Goal: Check status: Check status

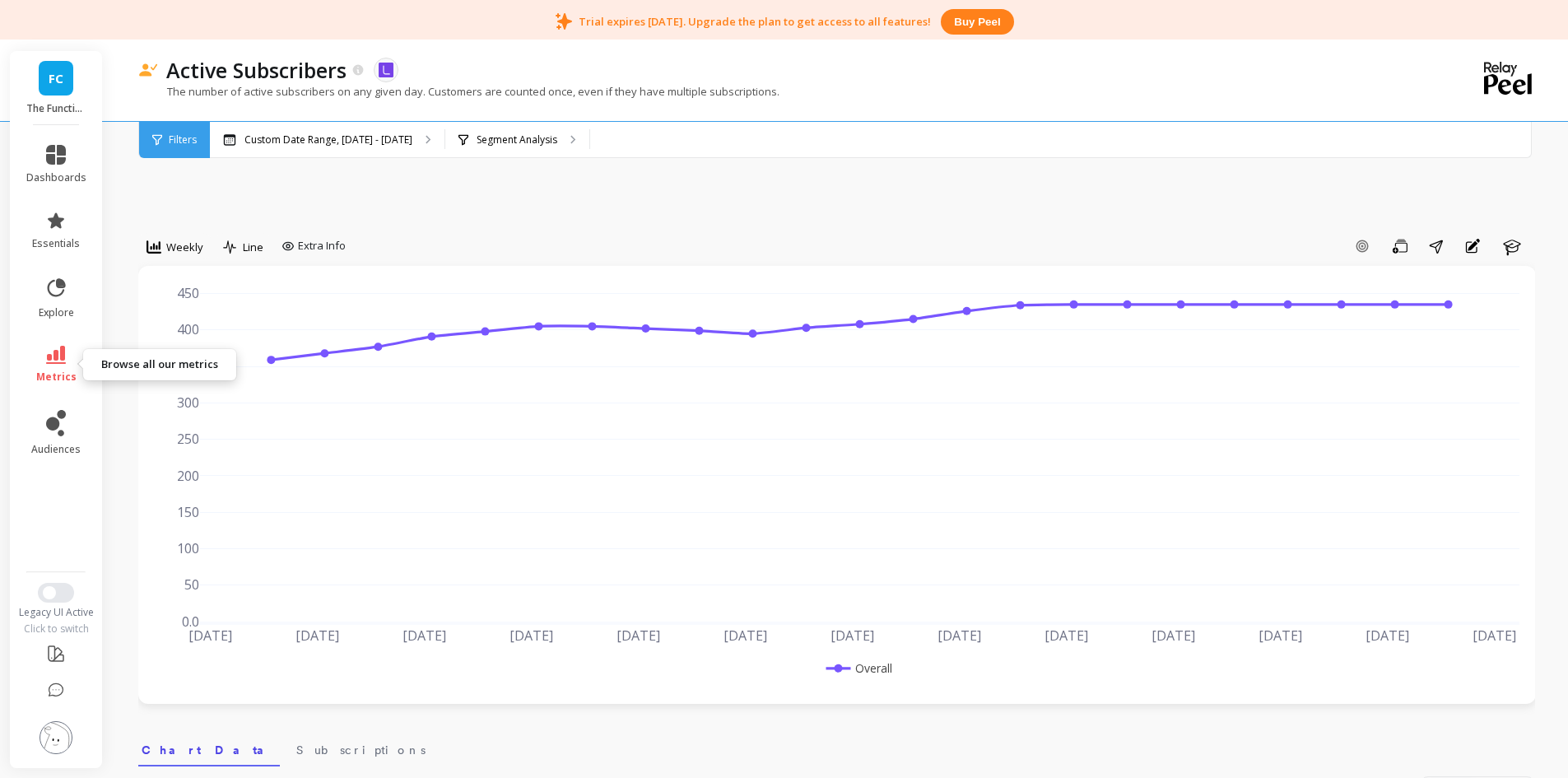
click at [52, 353] on icon at bounding box center [56, 355] width 20 height 18
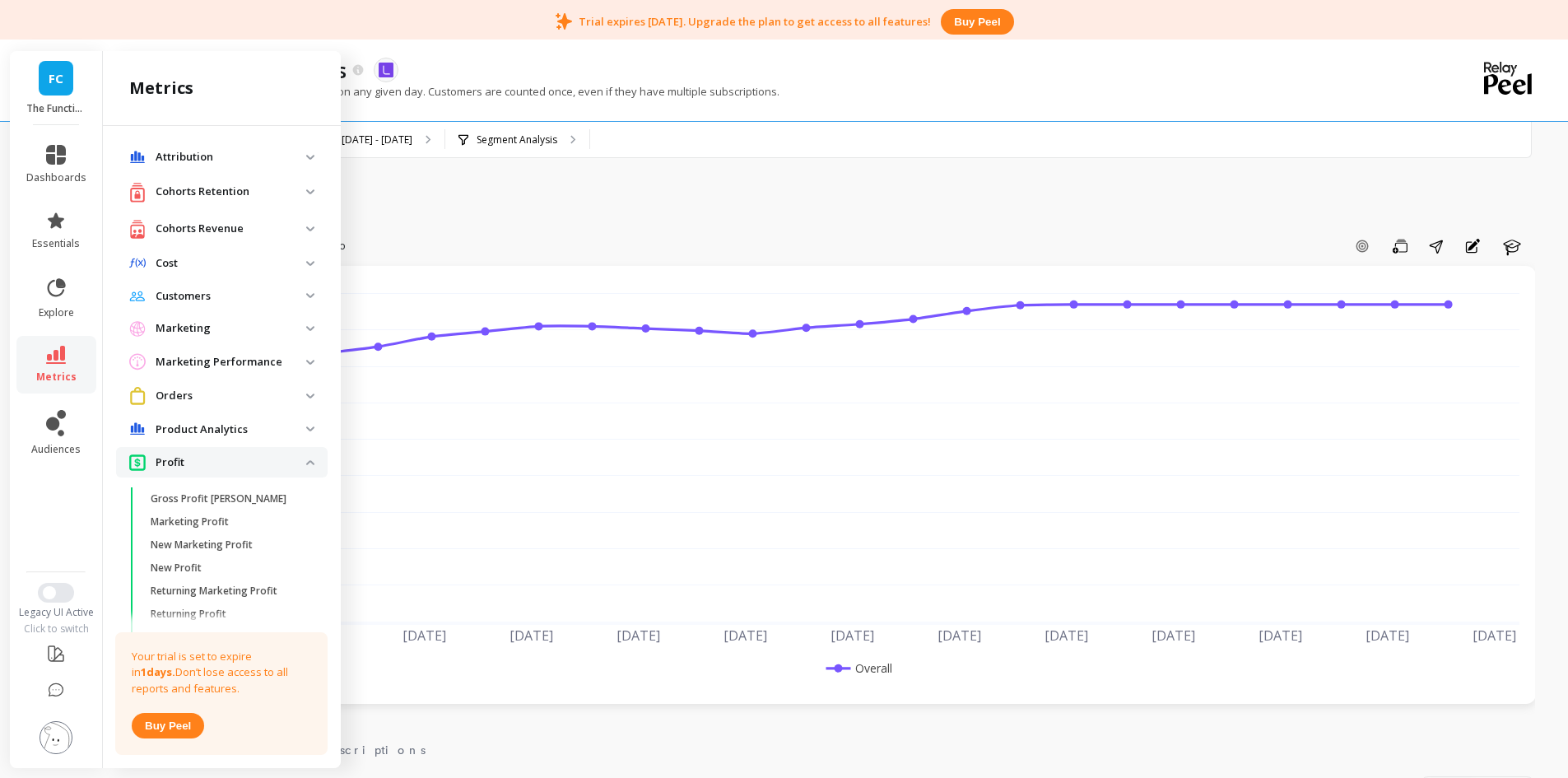
scroll to position [541, 0]
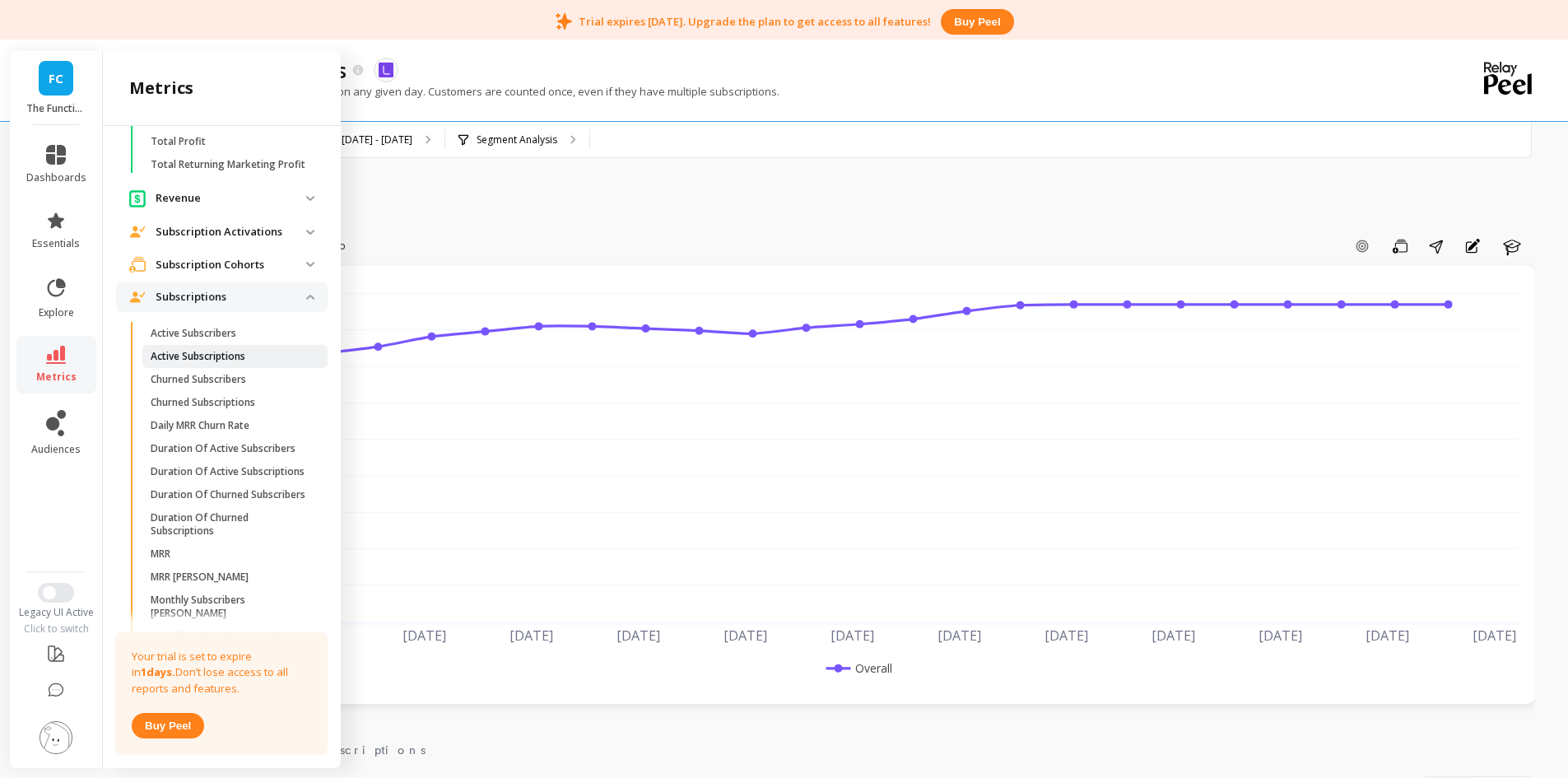
click at [204, 363] on p "Active Subscriptions" at bounding box center [198, 357] width 95 height 13
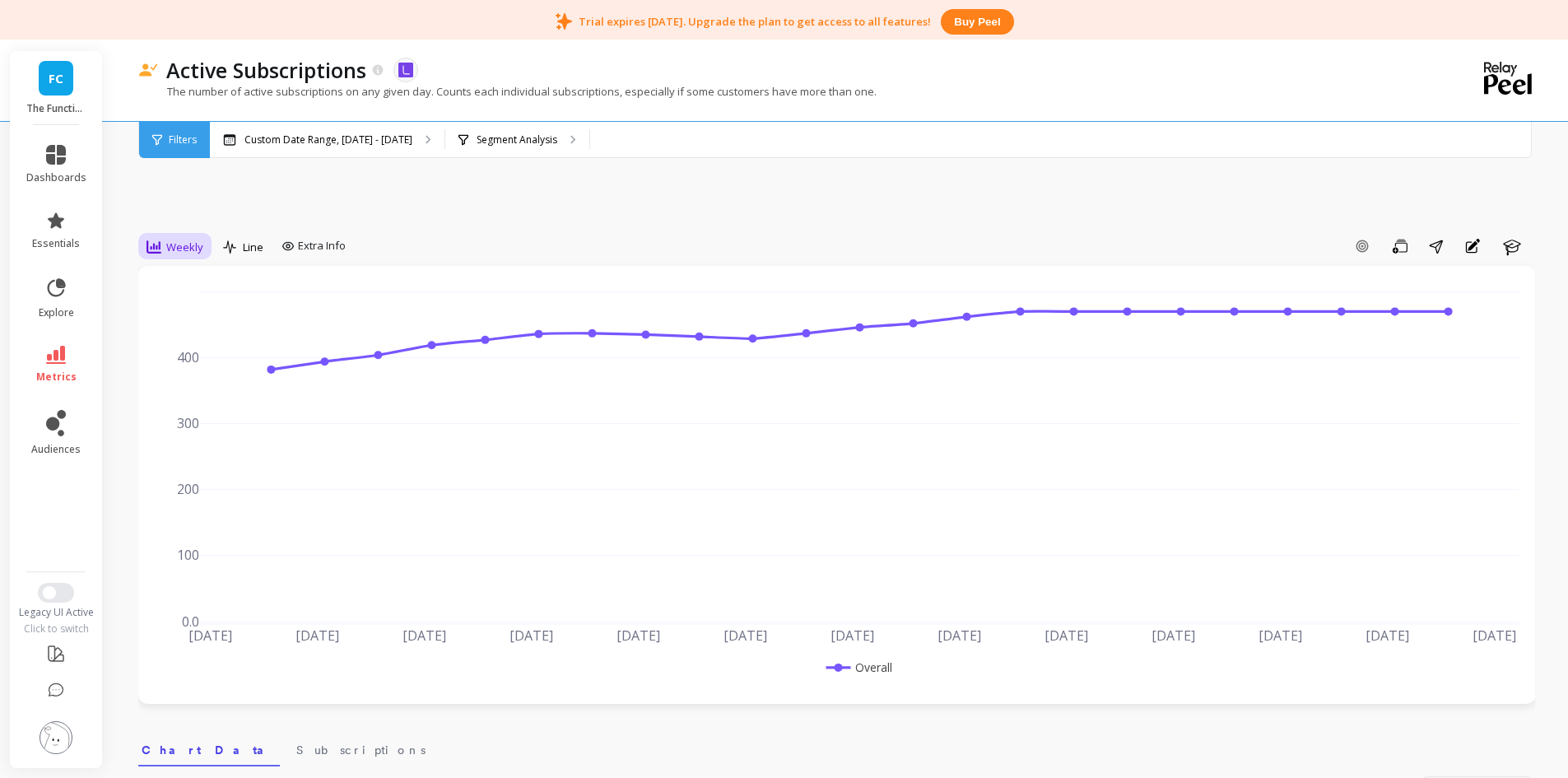
click at [164, 242] on div "Weekly" at bounding box center [175, 247] width 57 height 20
click at [192, 323] on div "Daily" at bounding box center [199, 316] width 94 height 16
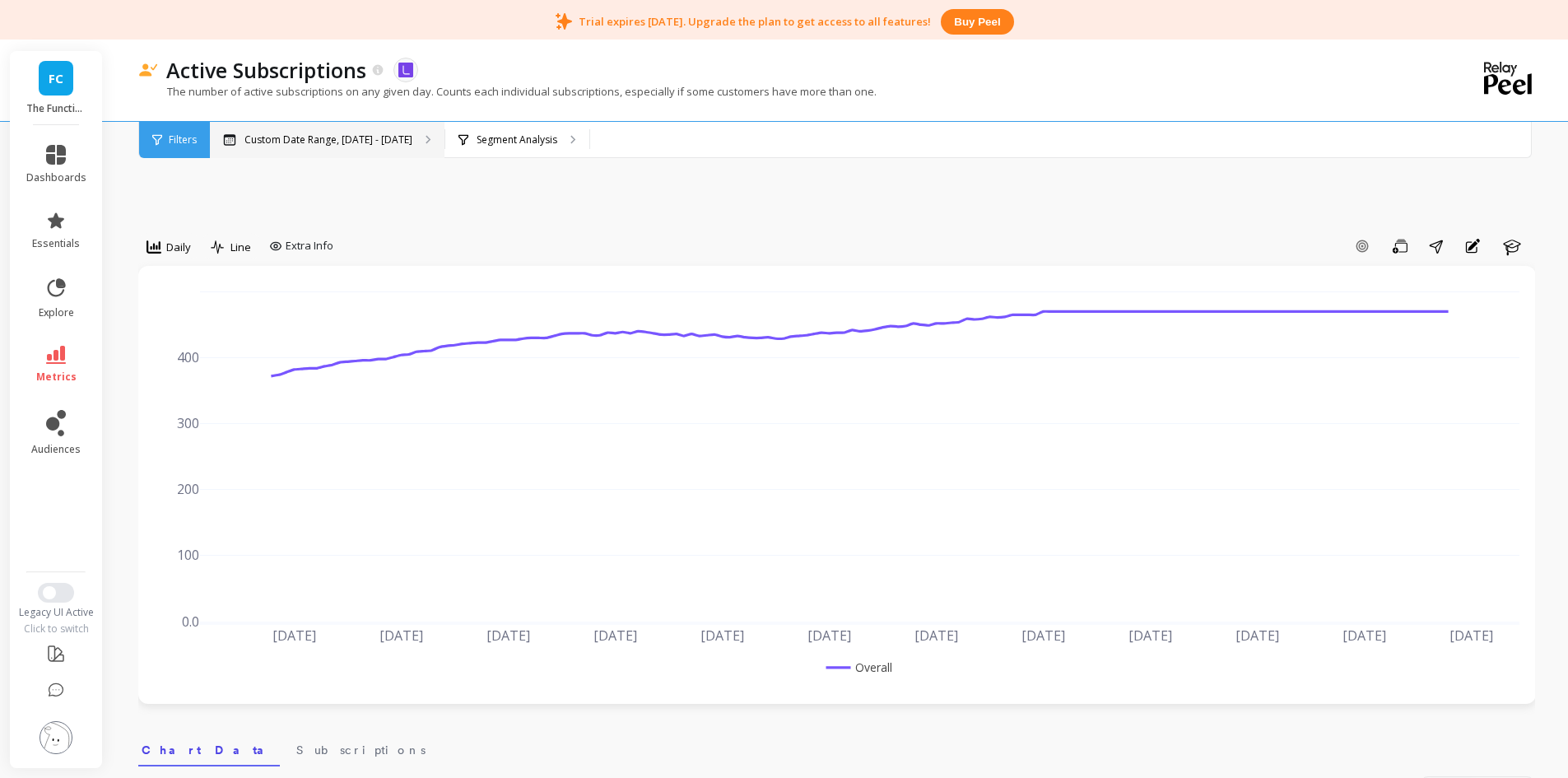
click at [334, 148] on div "Custom Date Range, [DATE] - [DATE]" at bounding box center [327, 140] width 235 height 36
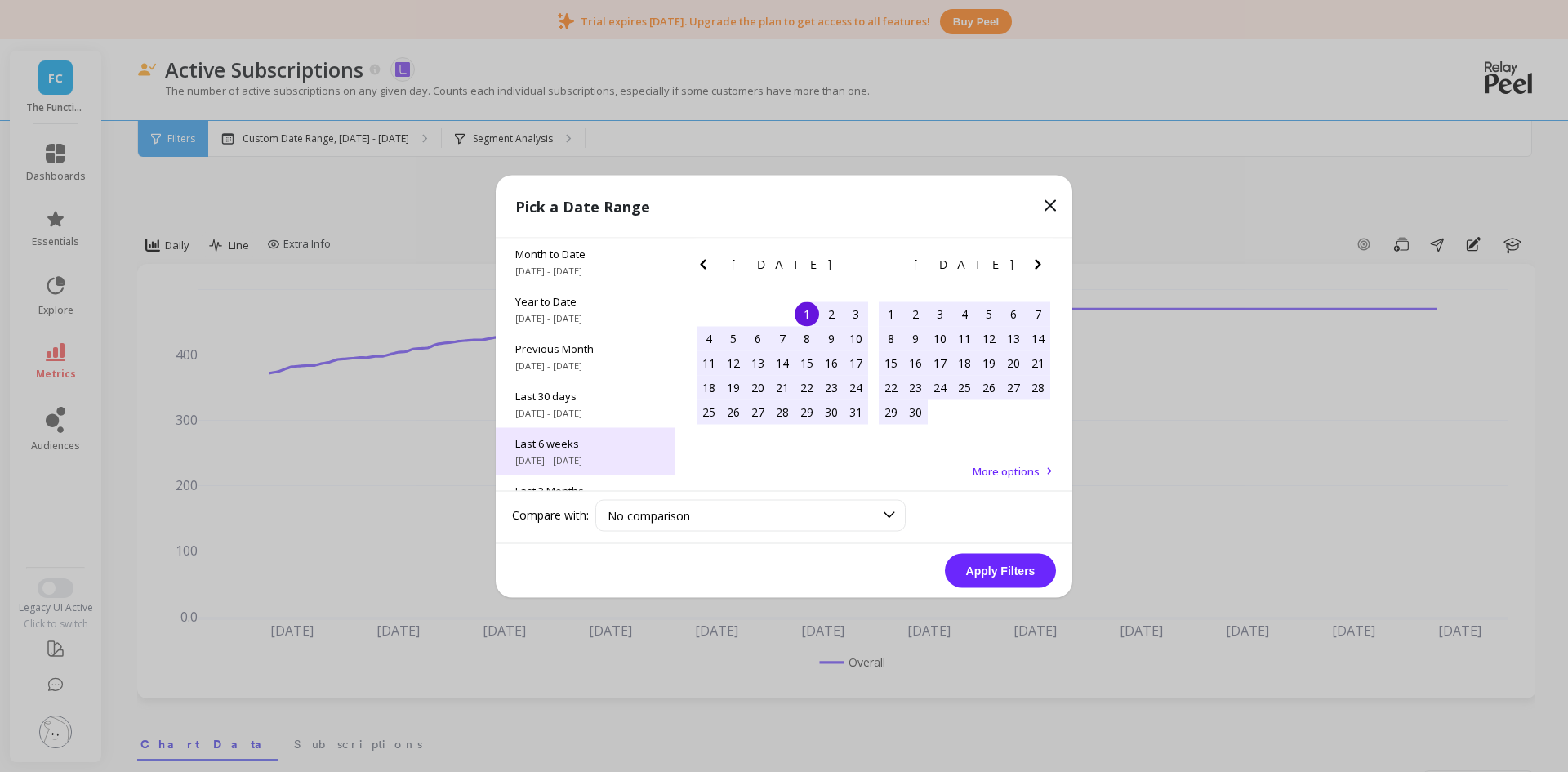
scroll to position [221, 0]
click at [568, 454] on span "All Data" at bounding box center [585, 458] width 139 height 15
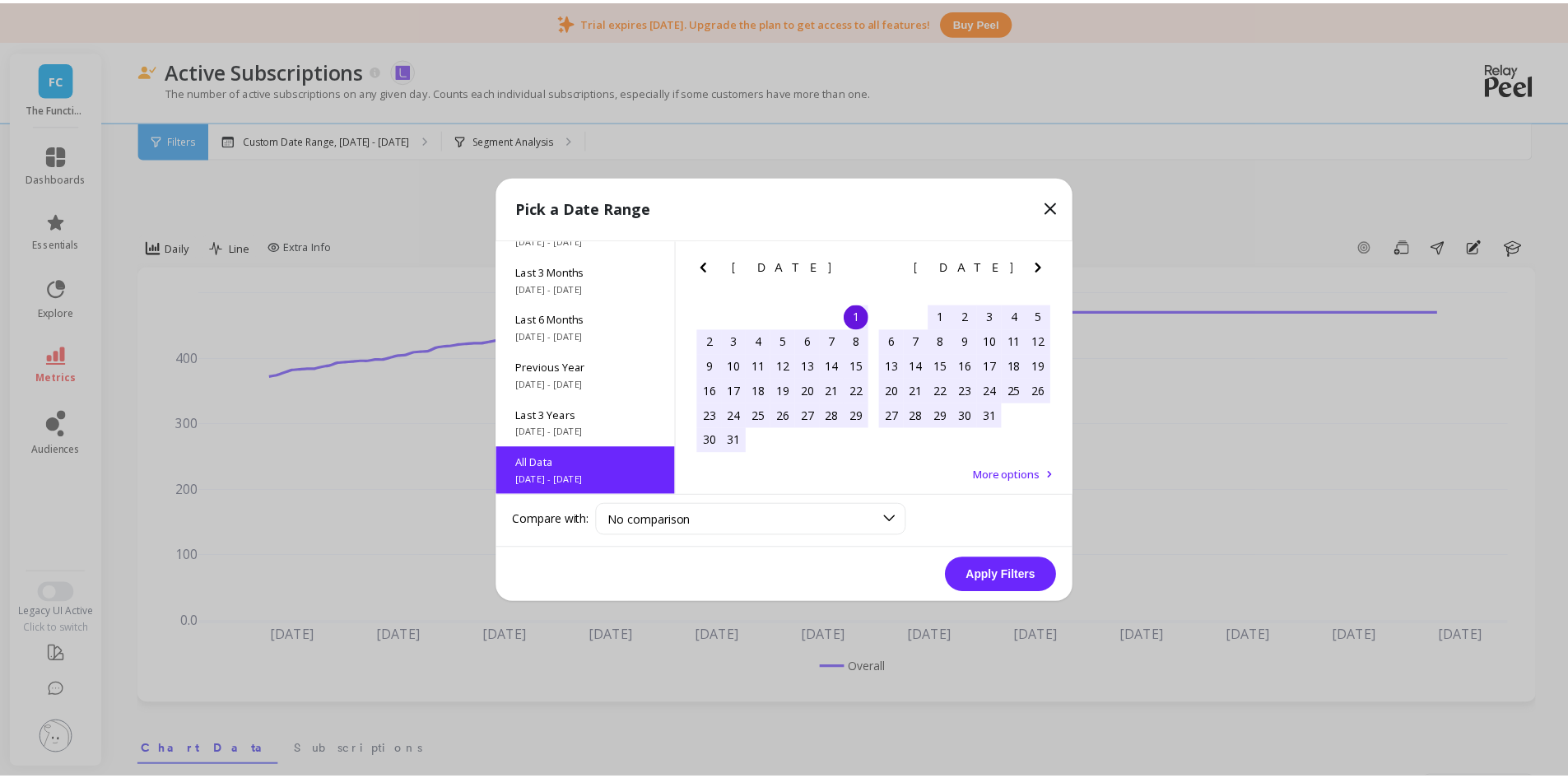
scroll to position [1, 0]
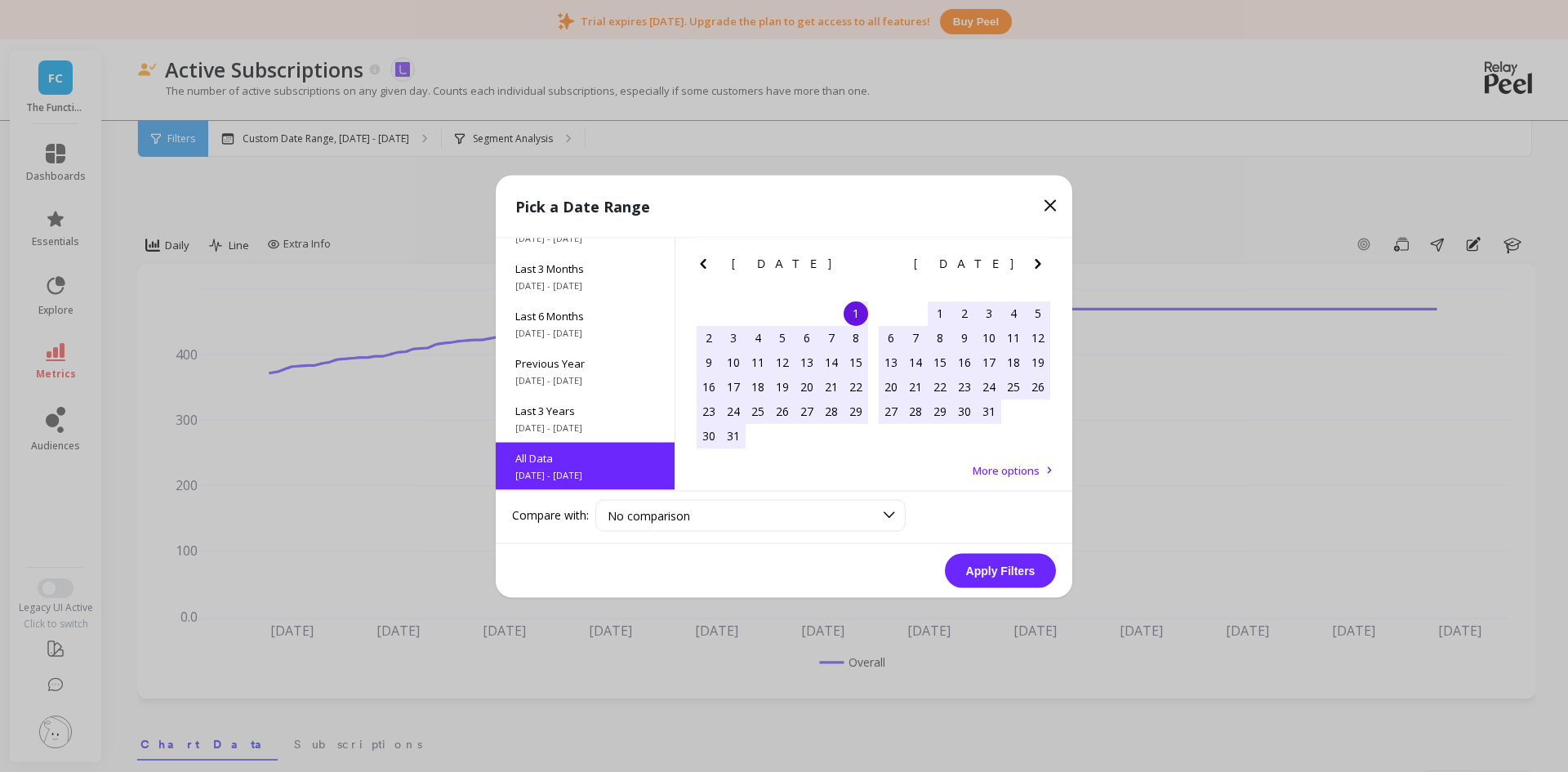
click at [988, 566] on button "Apply Filters" at bounding box center [1001, 570] width 111 height 34
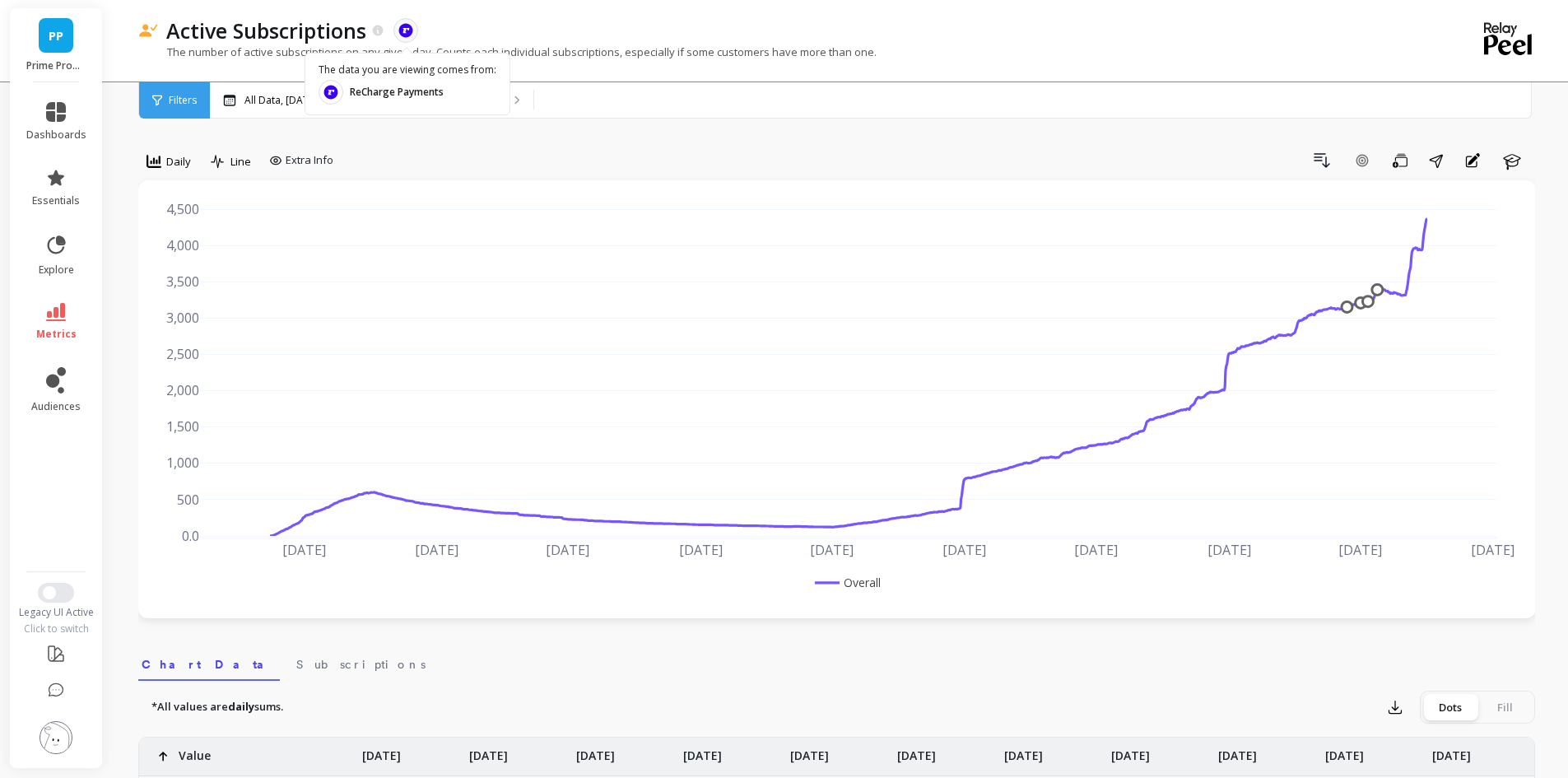
click at [58, 318] on icon at bounding box center [56, 312] width 20 height 18
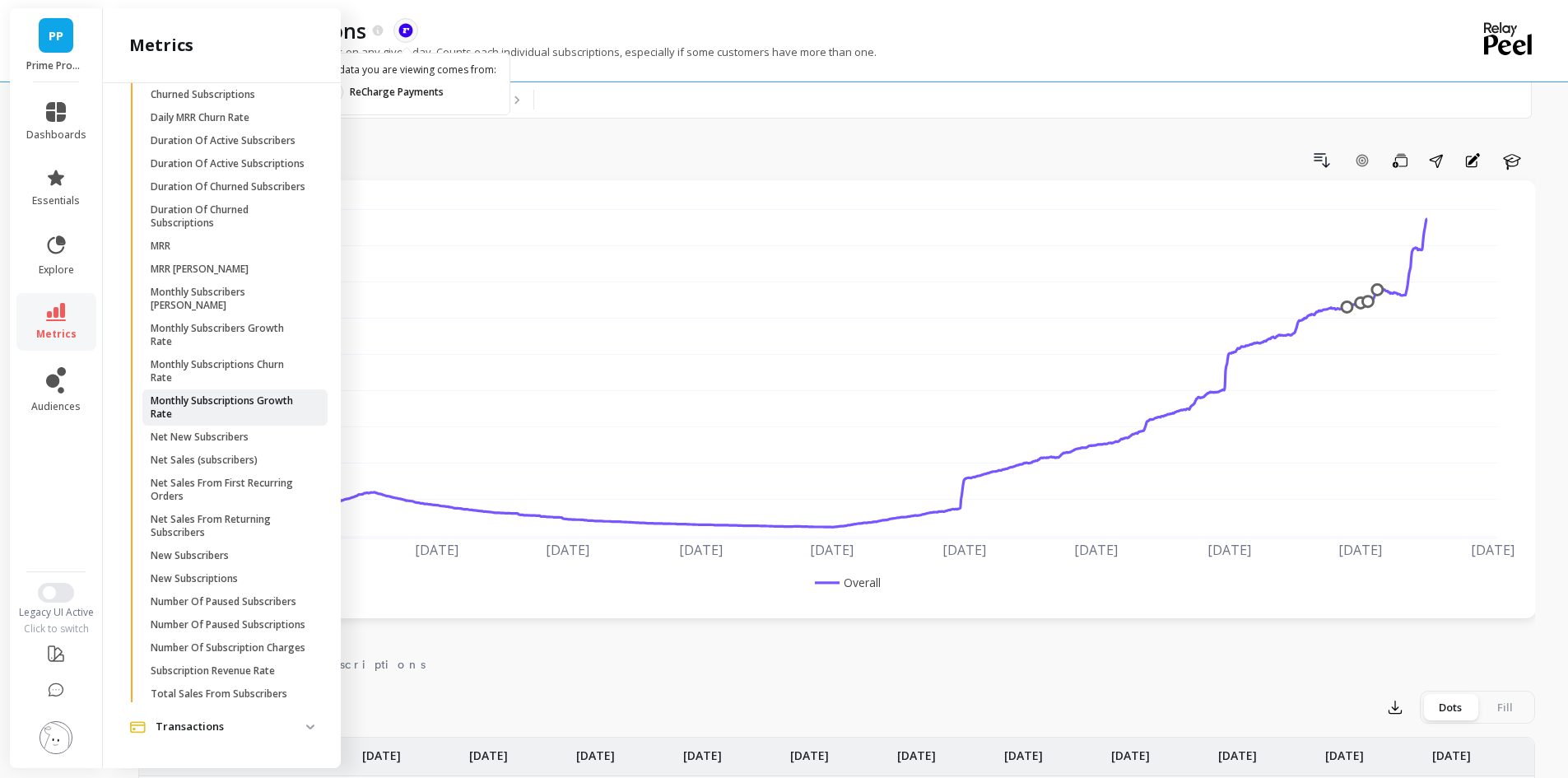
scroll to position [866, 0]
click at [239, 549] on span "New Subscribers" at bounding box center [229, 556] width 157 height 13
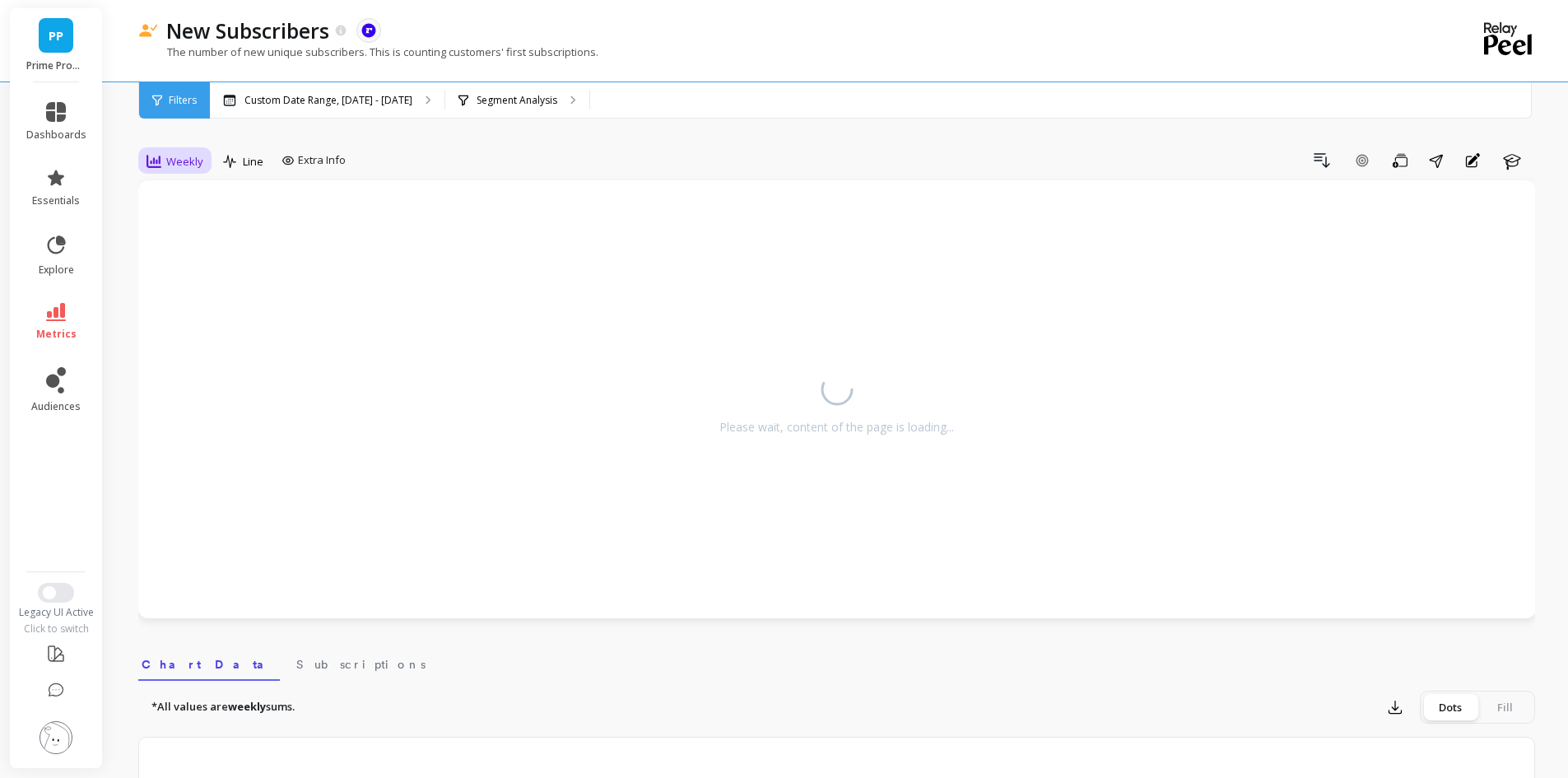
click at [181, 167] on span "Weekly" at bounding box center [185, 162] width 37 height 16
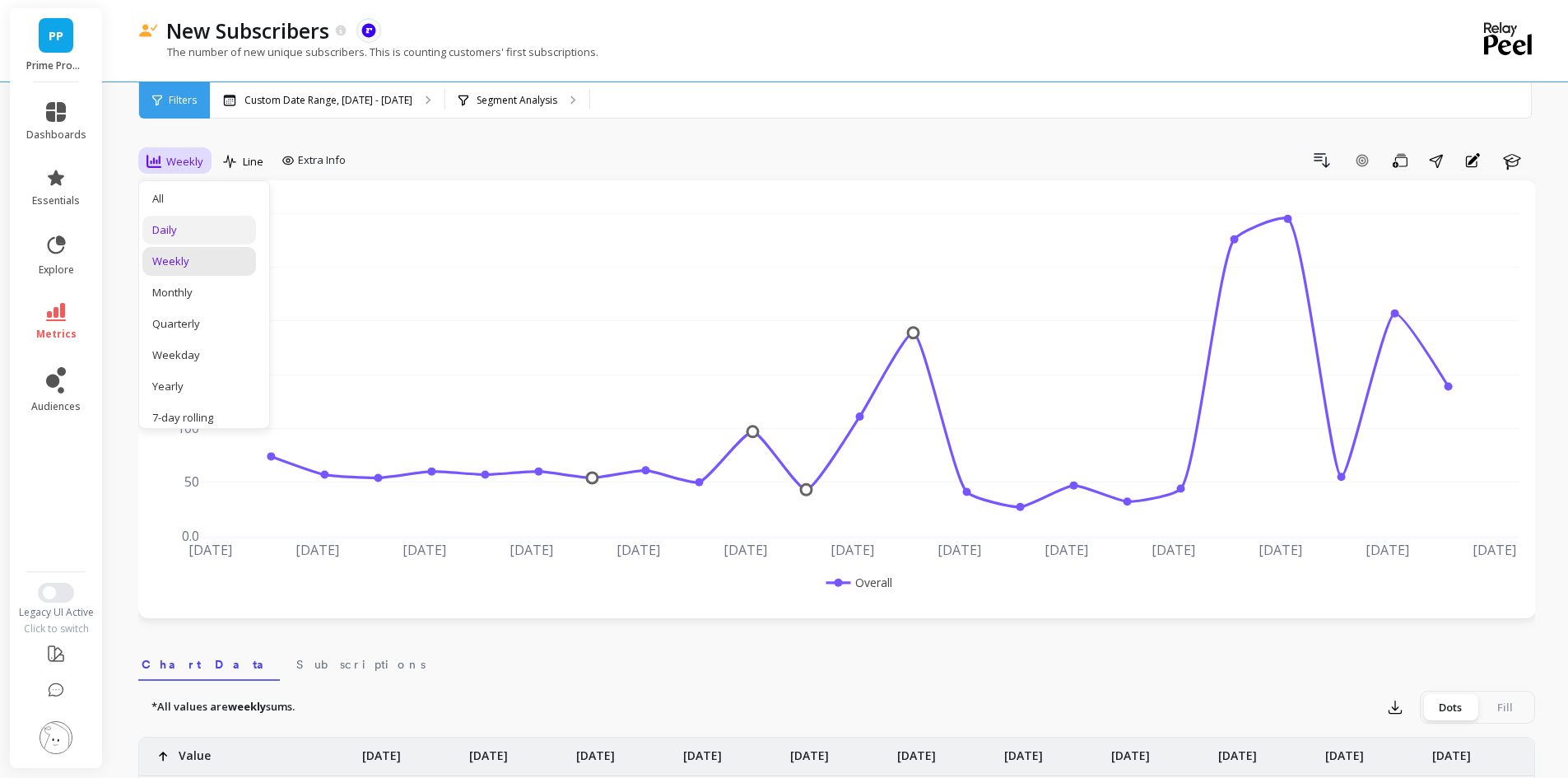
click at [198, 216] on div "Daily" at bounding box center [199, 230] width 114 height 28
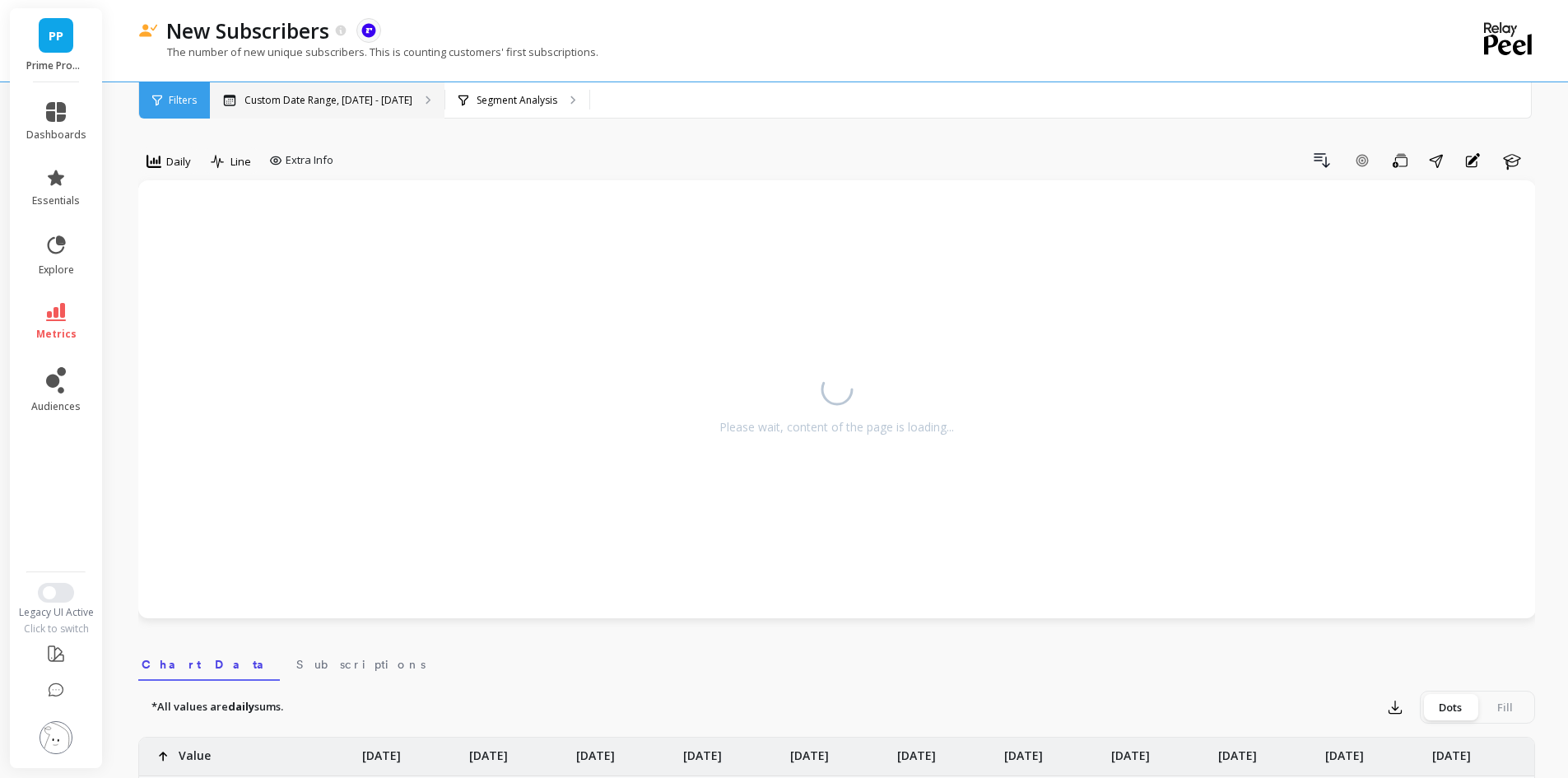
click at [334, 86] on div "Custom Date Range, [DATE] - [DATE]" at bounding box center [327, 100] width 235 height 36
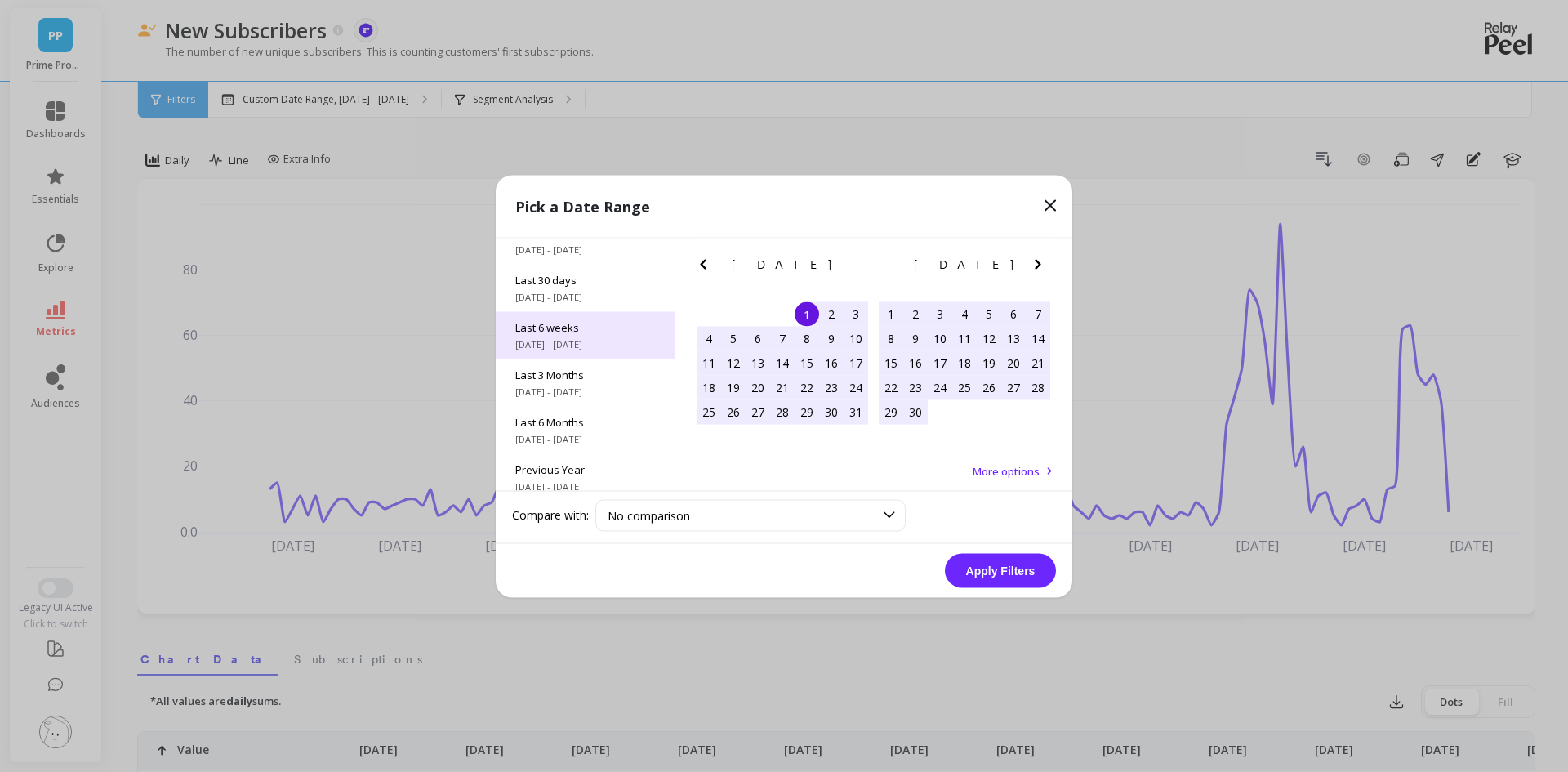
scroll to position [221, 0]
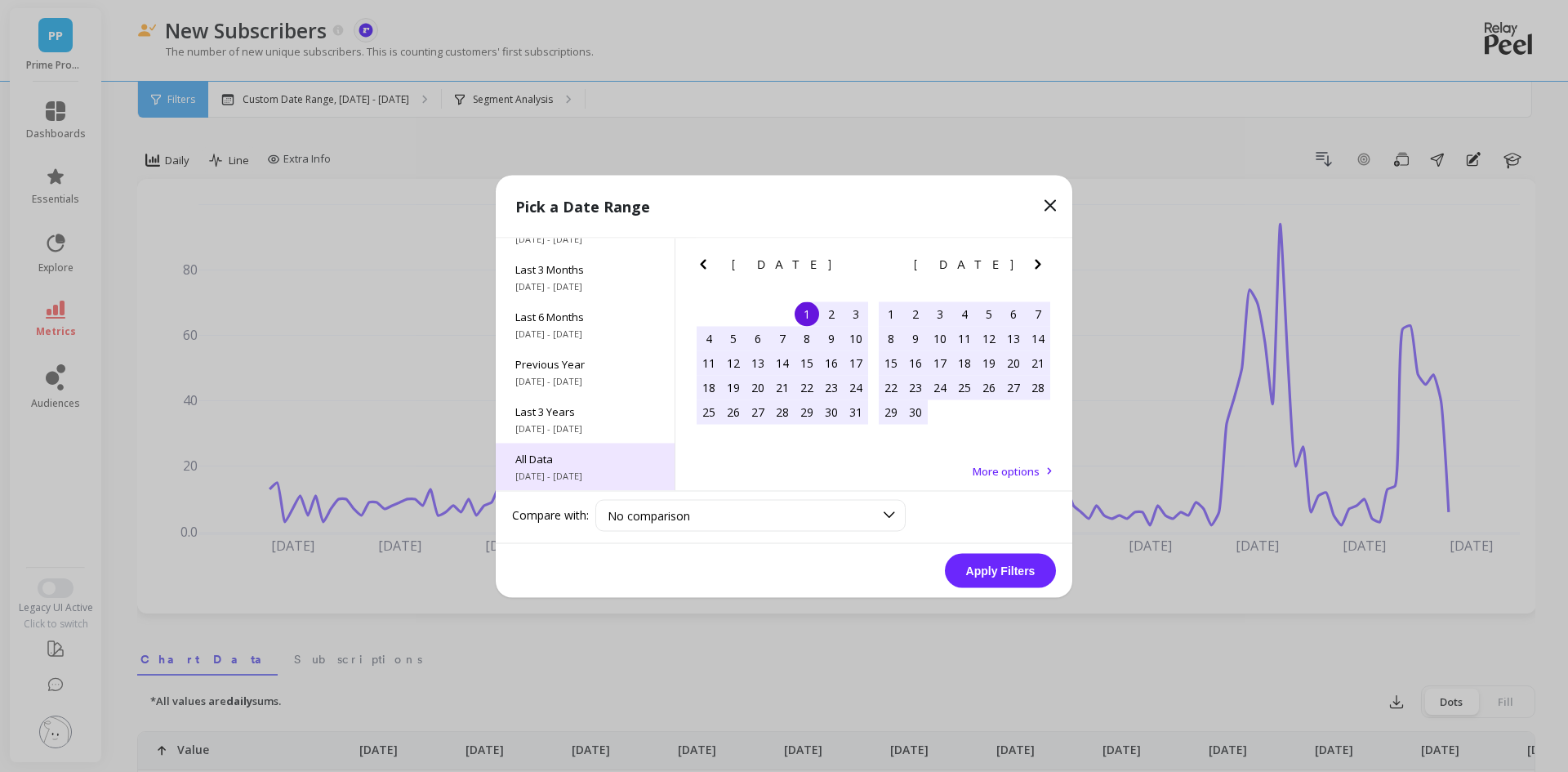
click at [580, 468] on div "All Data [DATE] - [DATE]" at bounding box center [585, 467] width 179 height 48
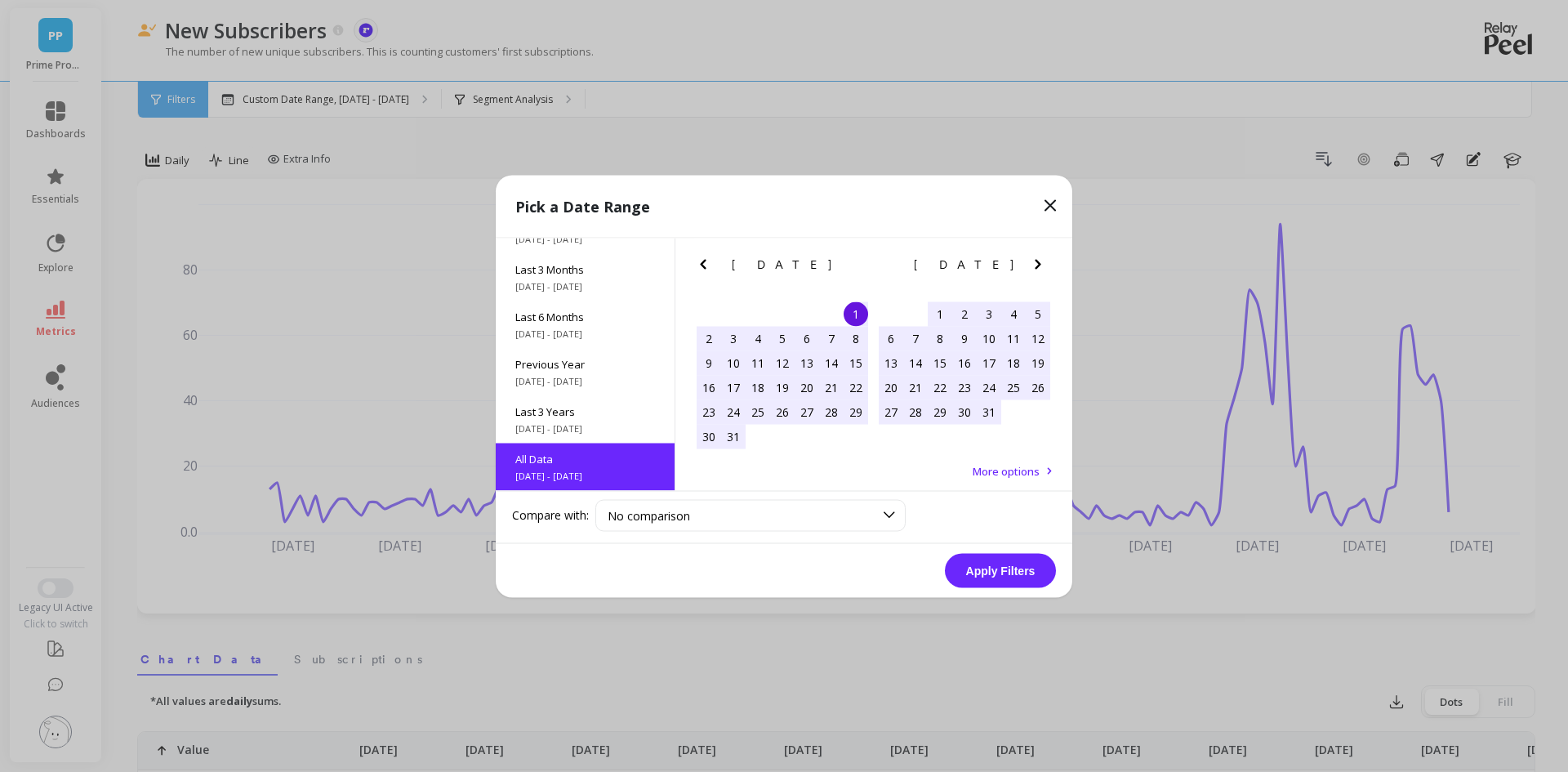
scroll to position [1, 0]
click at [1014, 581] on button "Apply Filters" at bounding box center [1001, 570] width 111 height 34
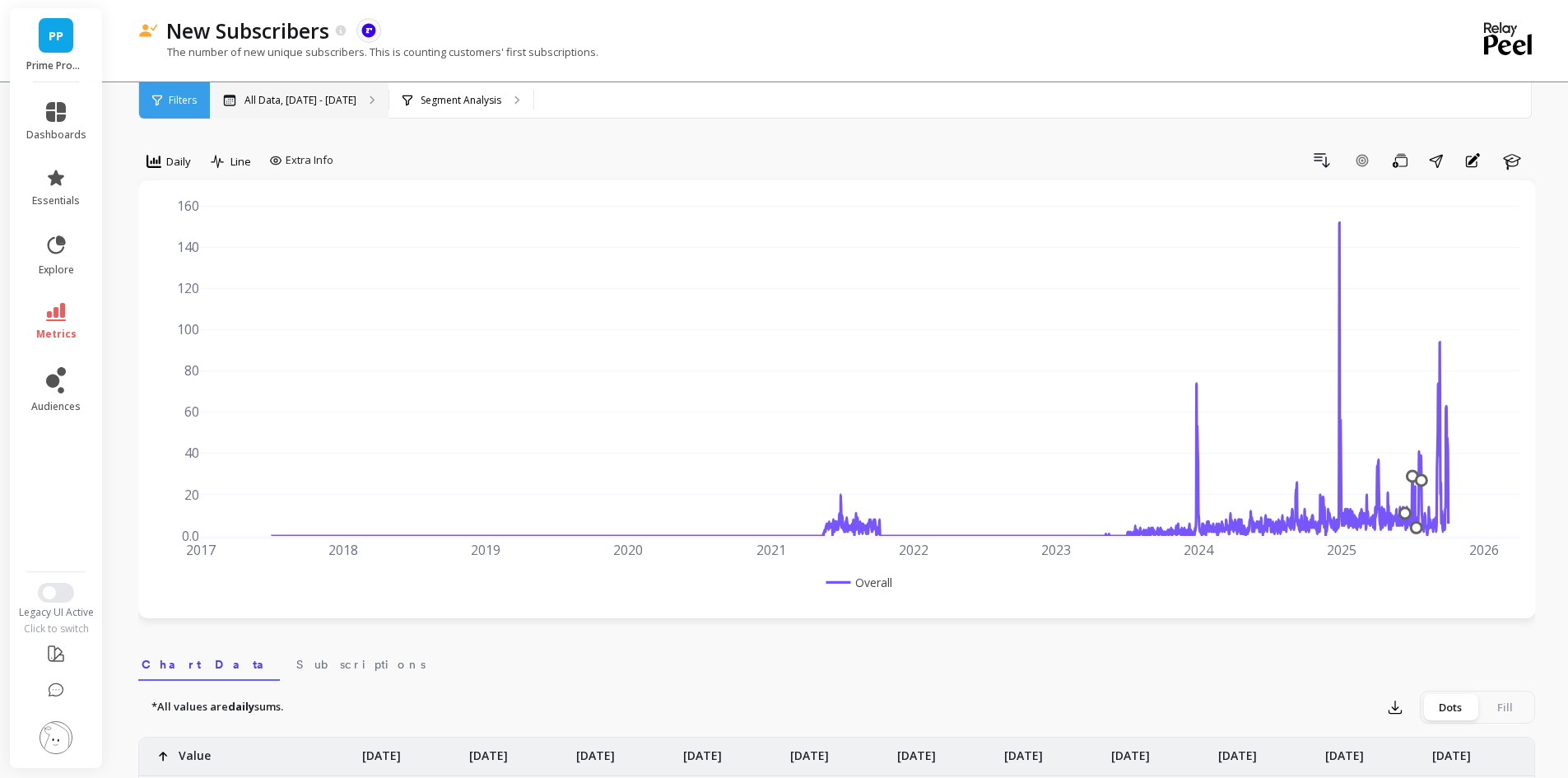
click at [282, 106] on p "All Data, [DATE] - [DATE]" at bounding box center [300, 100] width 112 height 13
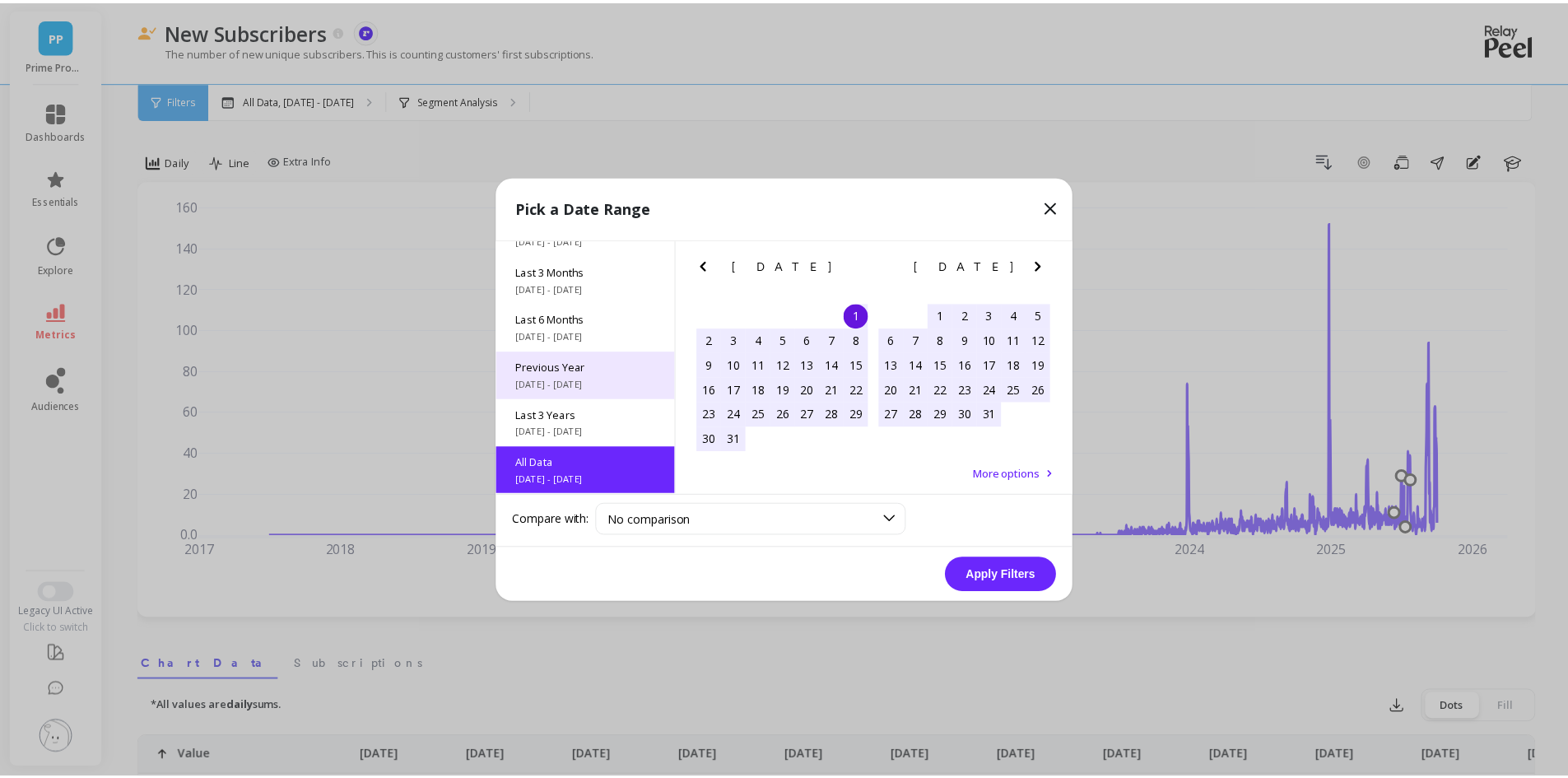
scroll to position [223, 0]
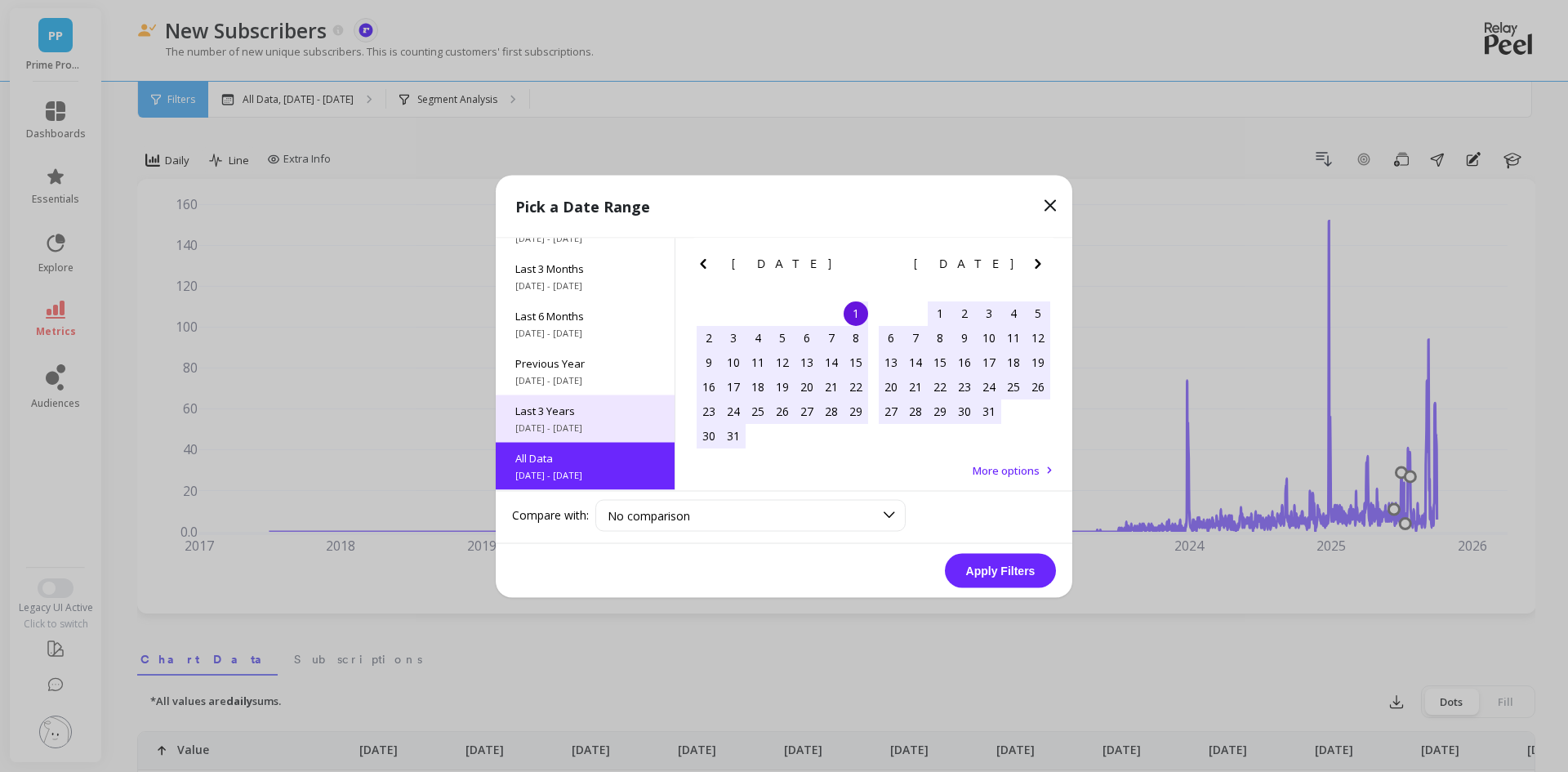
click at [579, 414] on span "Last 3 Years" at bounding box center [585, 410] width 139 height 15
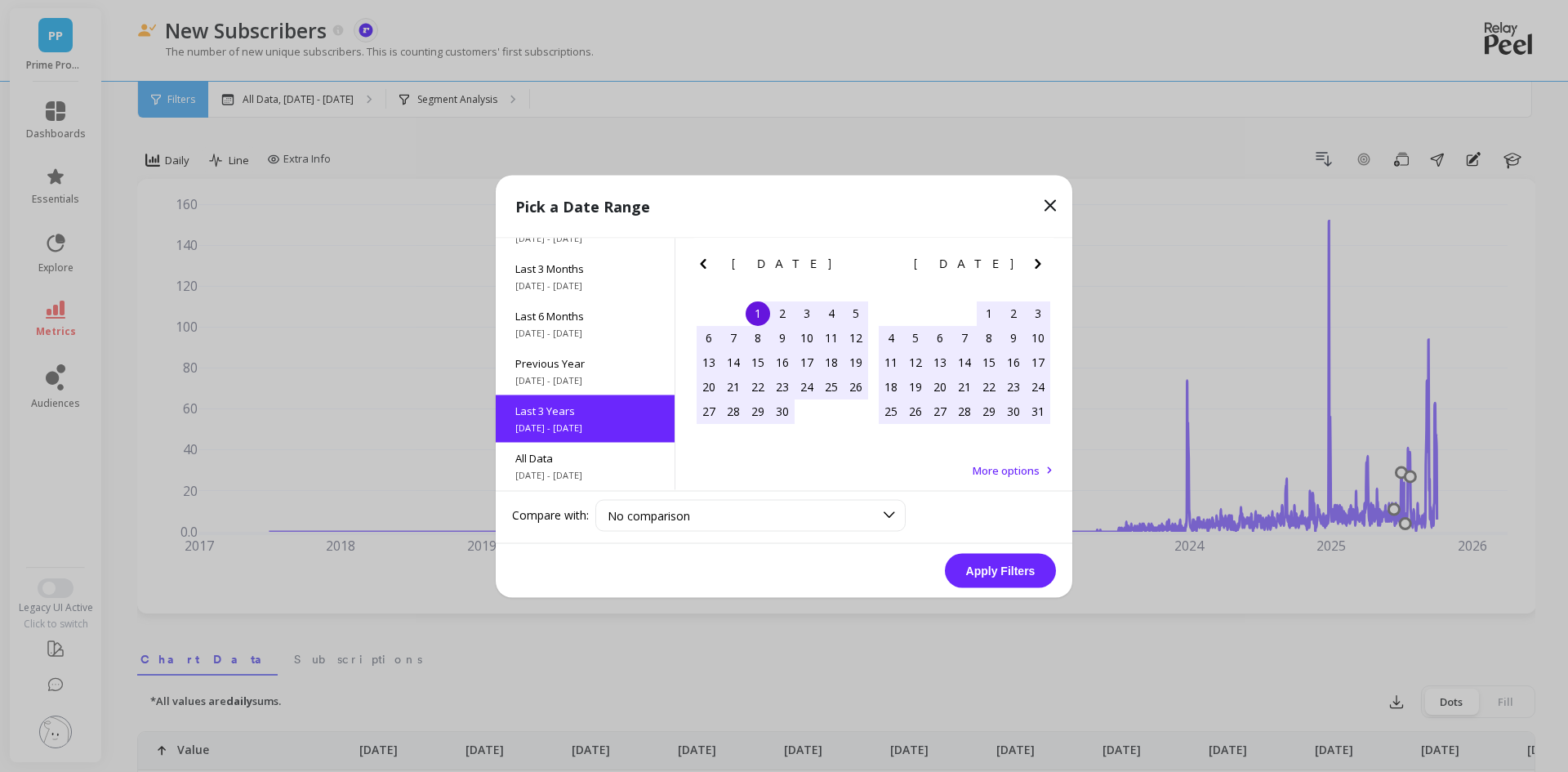
click at [997, 567] on button "Apply Filters" at bounding box center [1001, 570] width 111 height 34
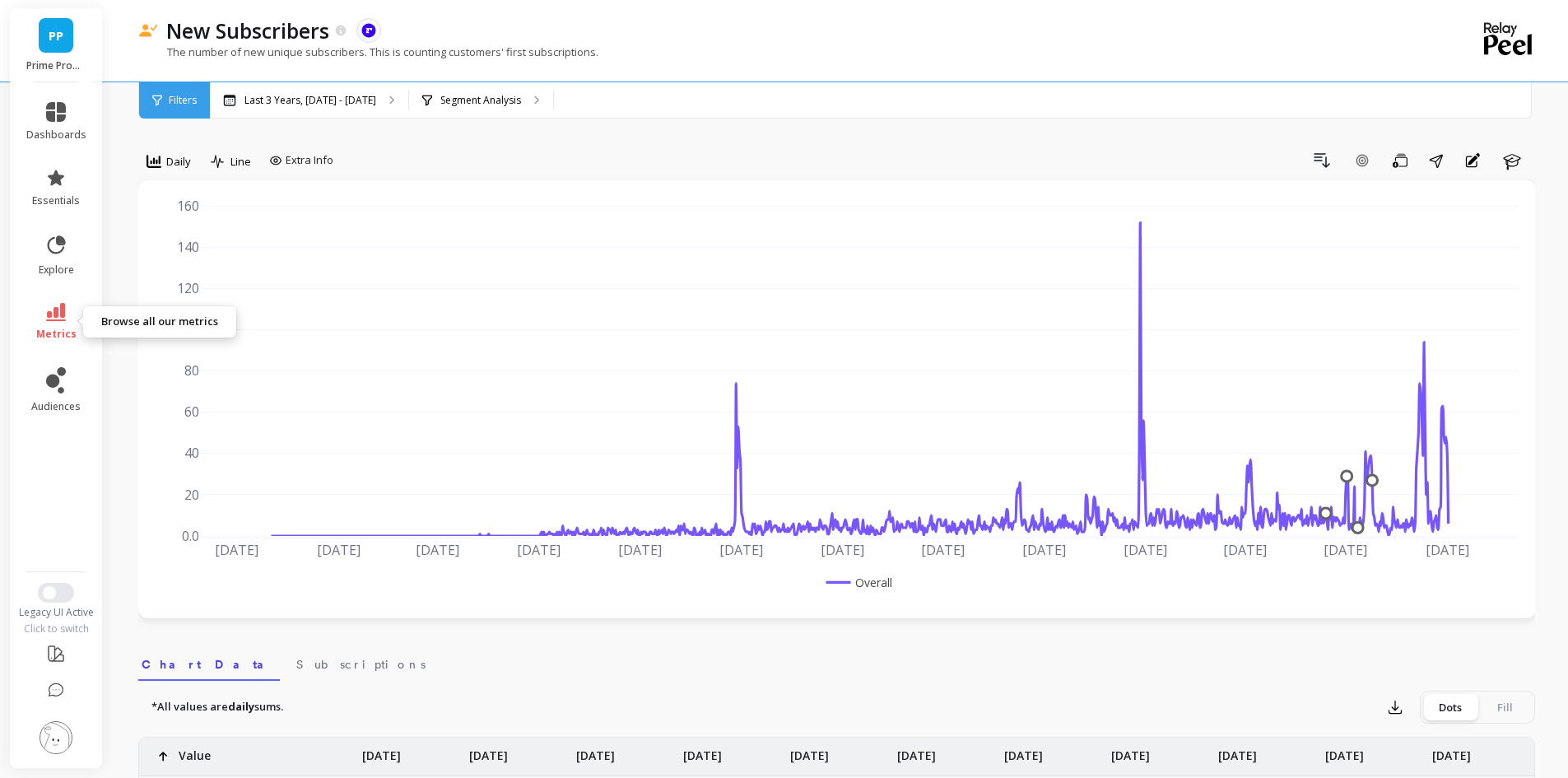
click at [46, 314] on icon at bounding box center [56, 312] width 20 height 18
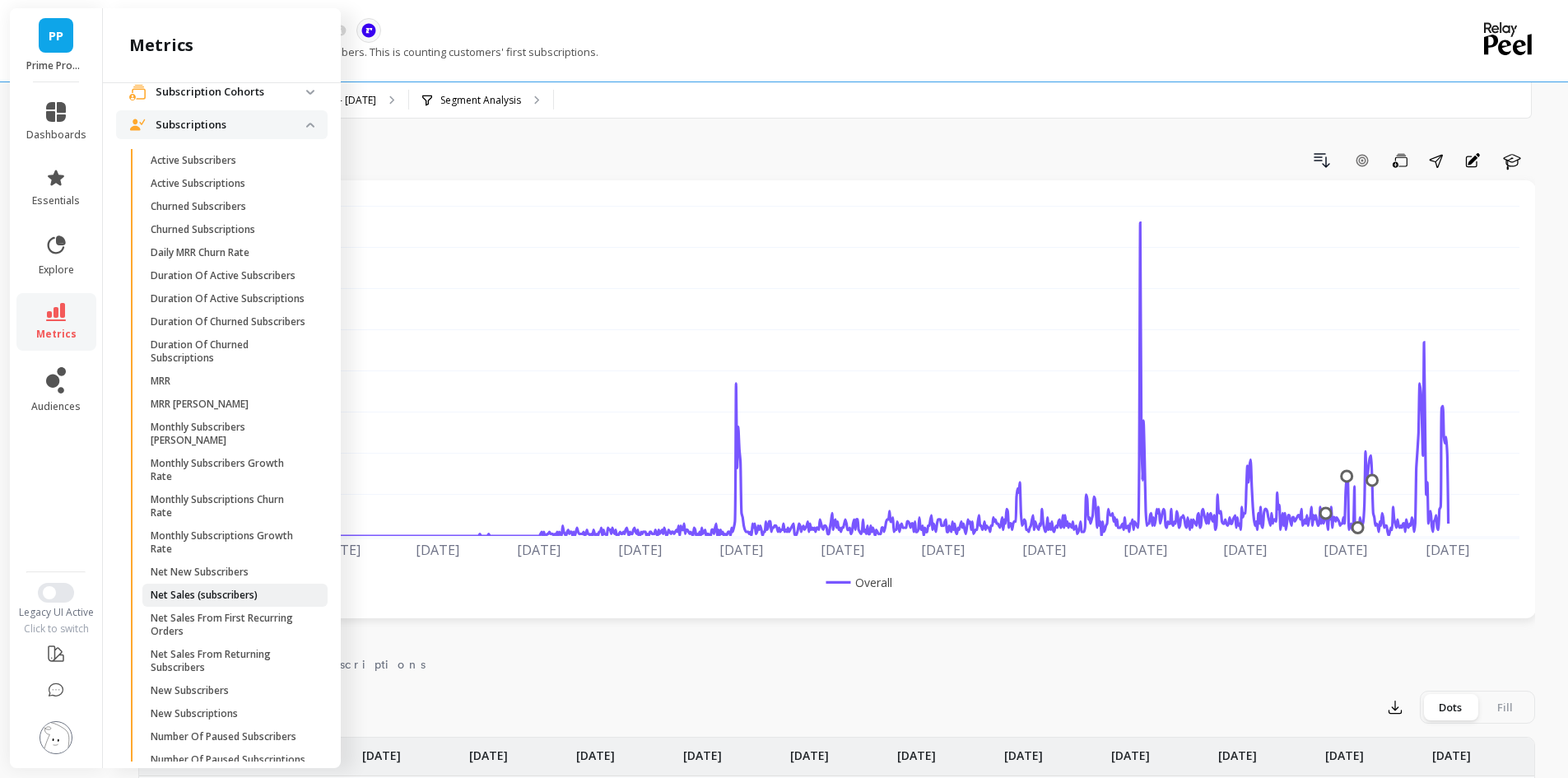
scroll to position [620, 0]
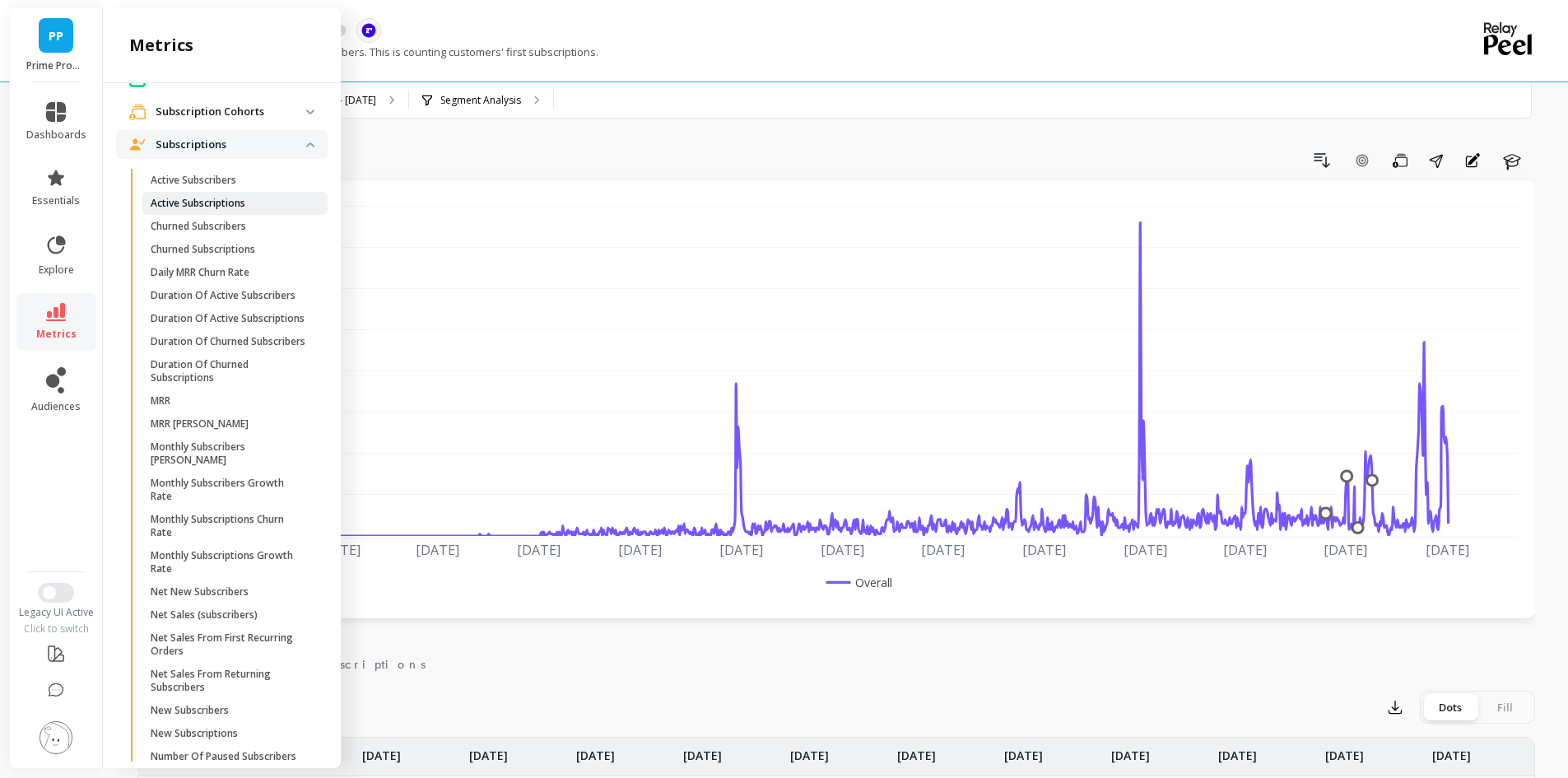
click at [241, 210] on p "Active Subscriptions" at bounding box center [198, 203] width 95 height 13
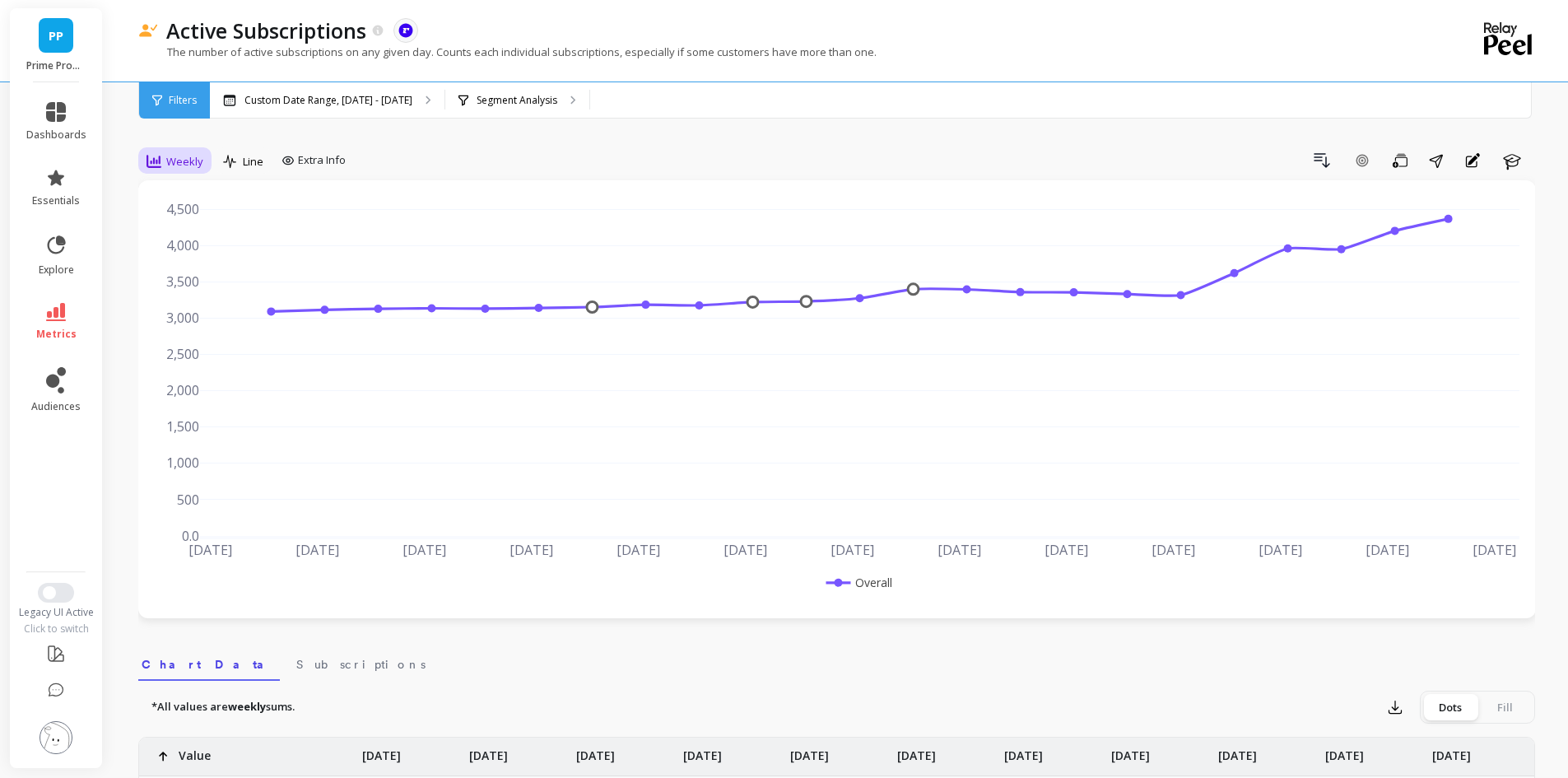
click at [172, 151] on div "Weekly" at bounding box center [174, 161] width 67 height 28
click at [215, 294] on div "Monthly" at bounding box center [199, 293] width 94 height 16
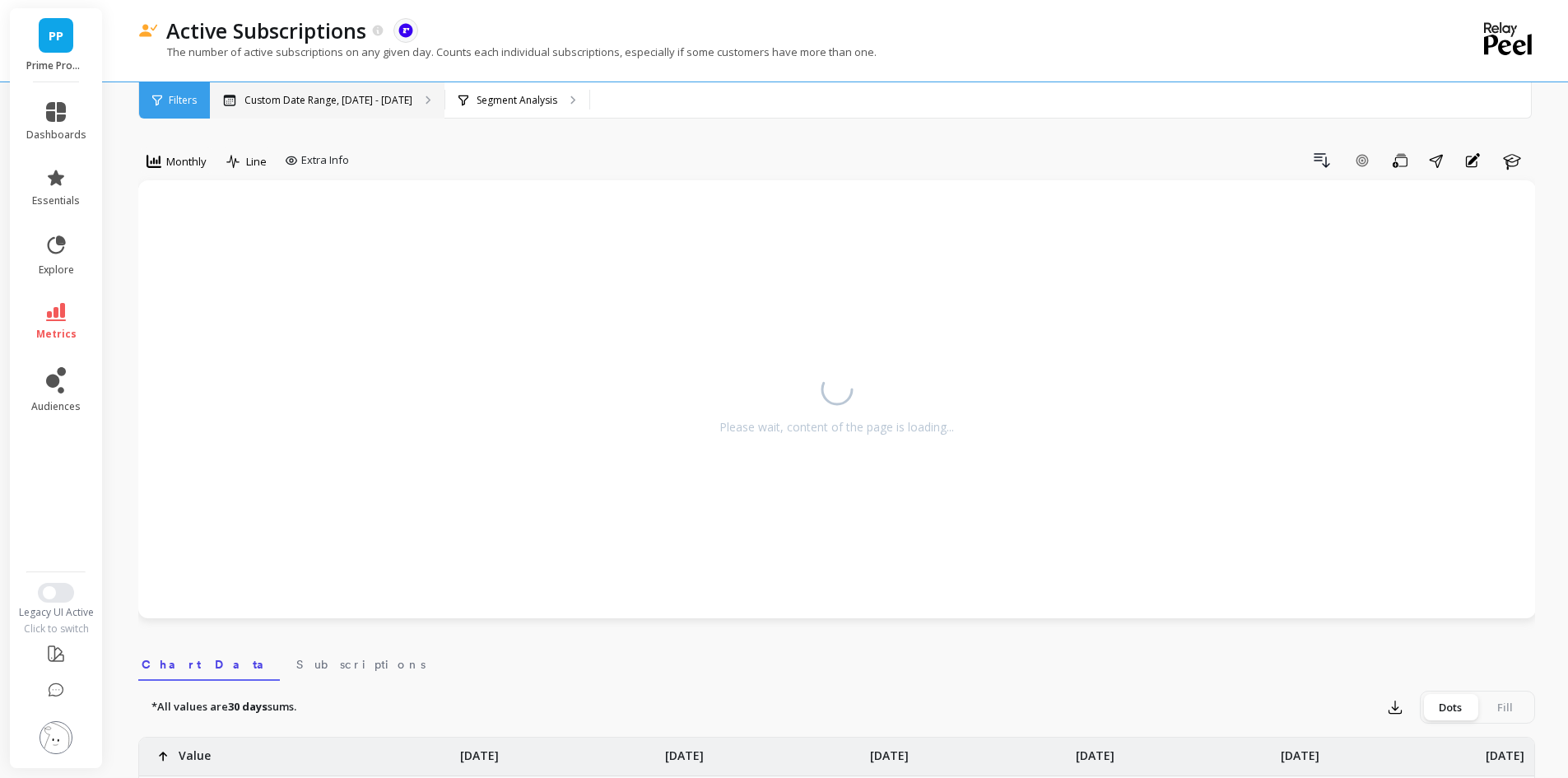
click at [329, 98] on p "Custom Date Range, [DATE] - [DATE]" at bounding box center [328, 100] width 168 height 13
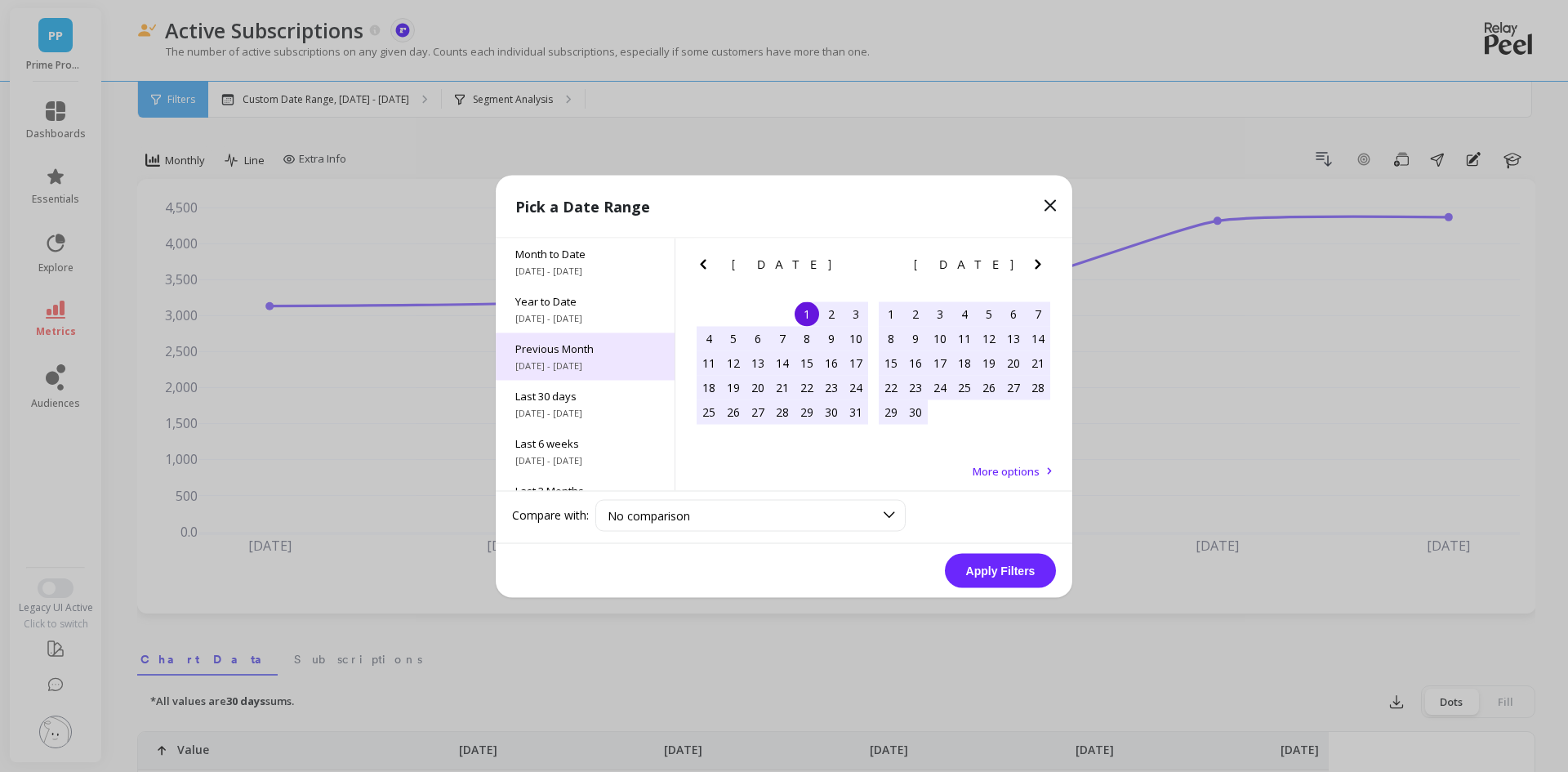
scroll to position [221, 0]
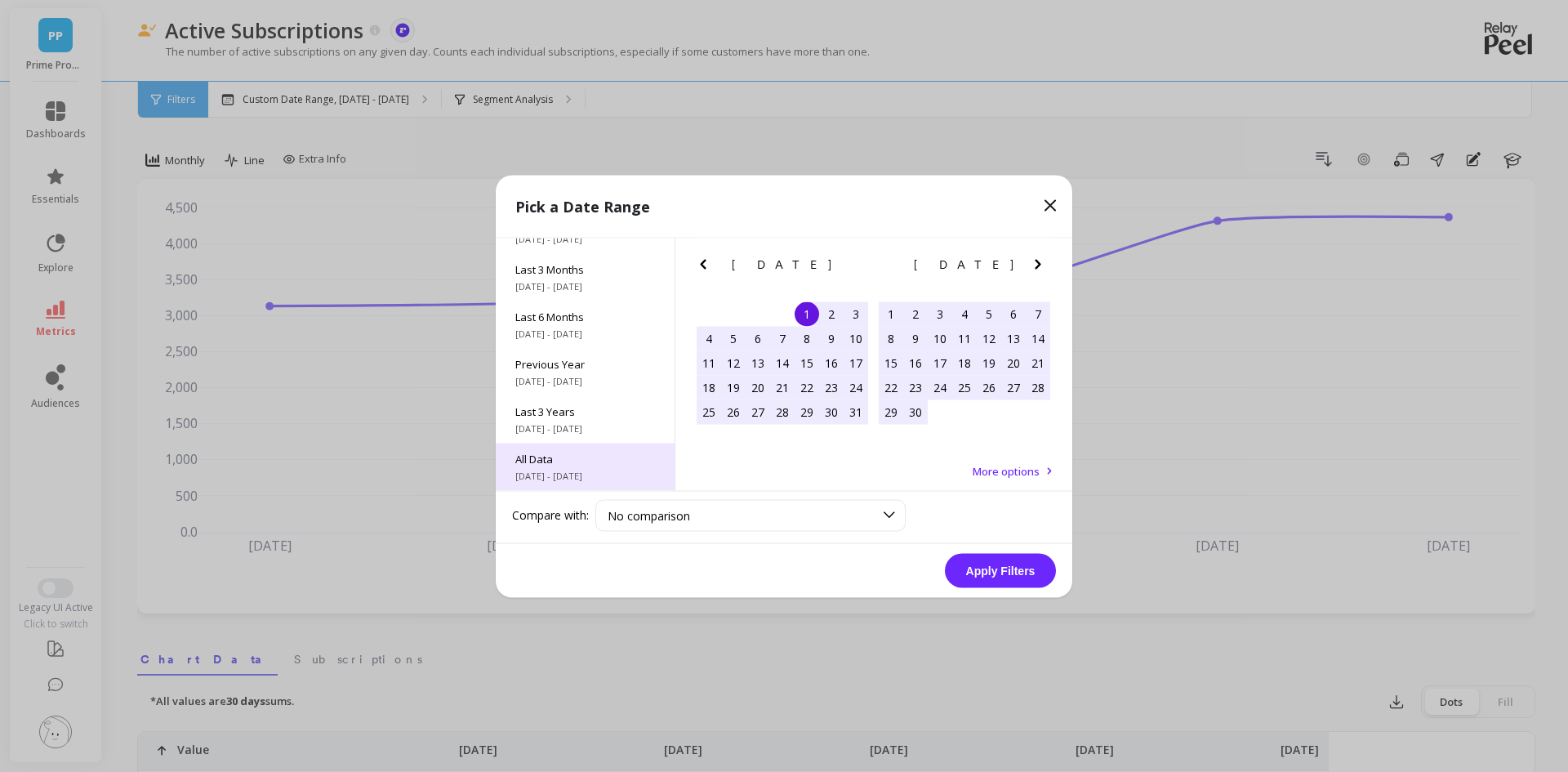
click at [576, 459] on span "All Data" at bounding box center [585, 458] width 139 height 15
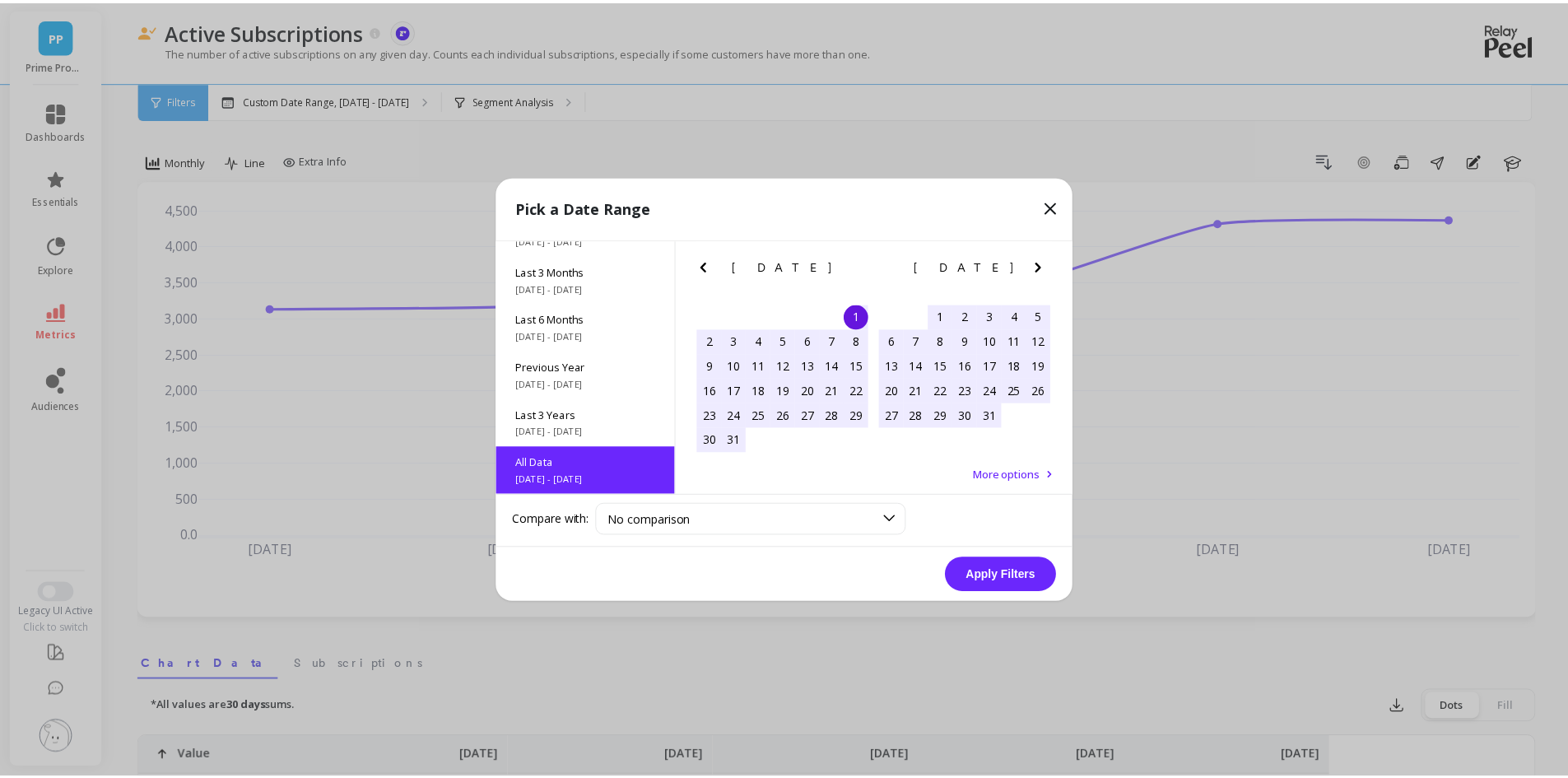
scroll to position [1, 0]
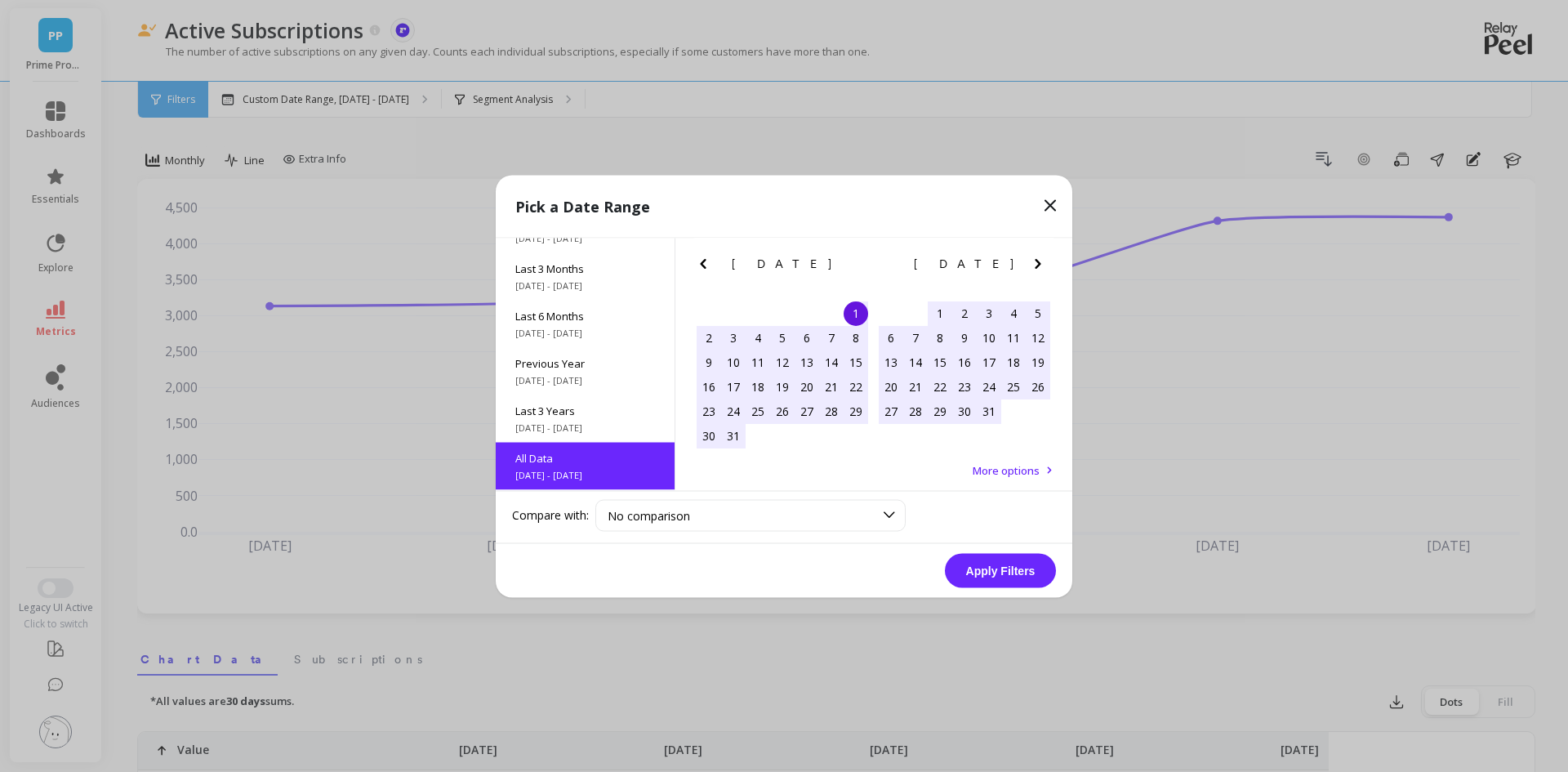
click at [1004, 566] on button "Apply Filters" at bounding box center [1001, 570] width 111 height 34
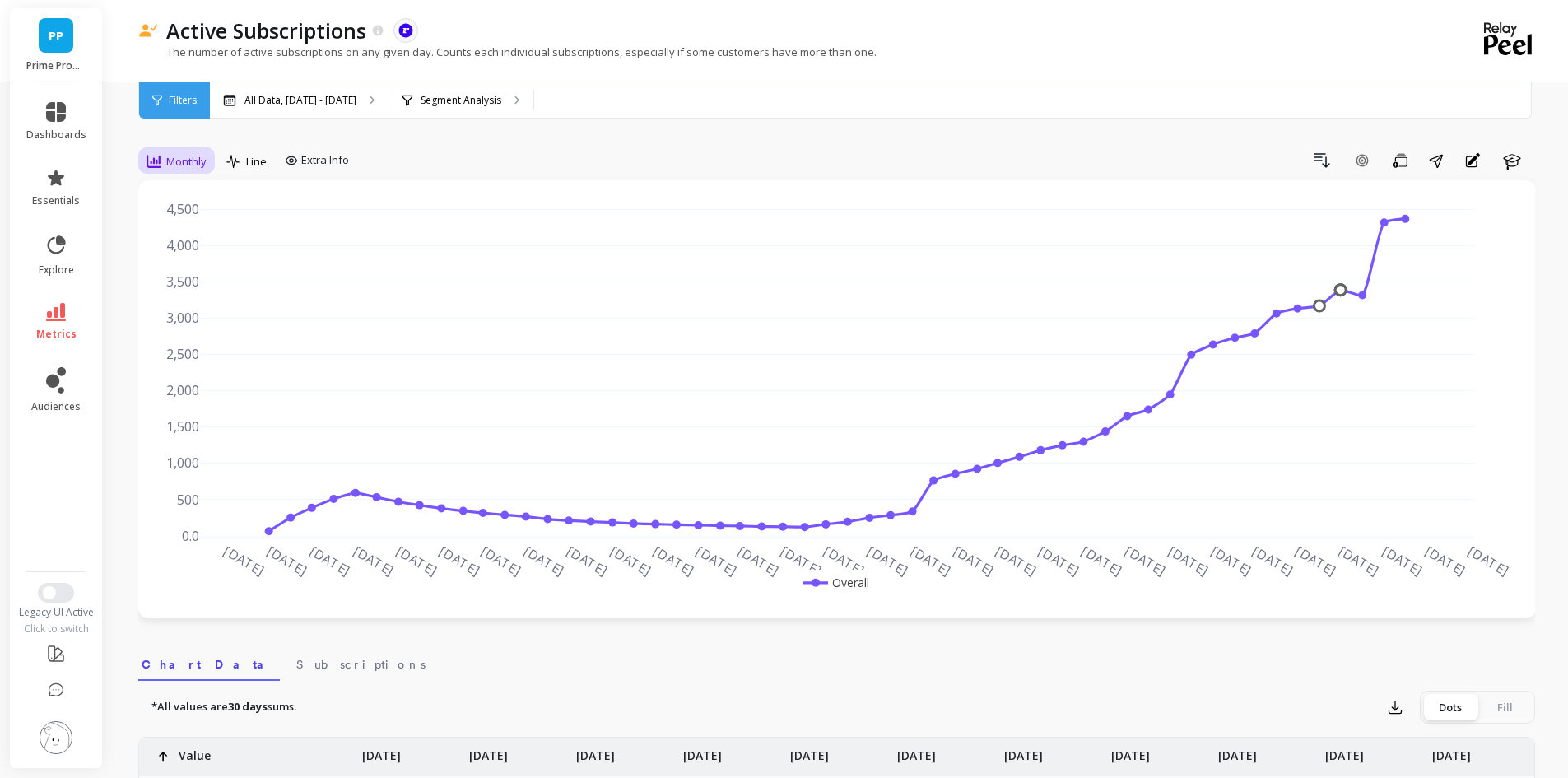
click at [180, 154] on span "Monthly" at bounding box center [186, 162] width 40 height 16
click at [196, 215] on div "All Daily Weekly Monthly Quarterly Weekday Yearly 7-day rolling 30-day rolling …" at bounding box center [204, 305] width 130 height 247
click at [188, 220] on div "Daily" at bounding box center [199, 230] width 114 height 28
